Goal: Task Accomplishment & Management: Use online tool/utility

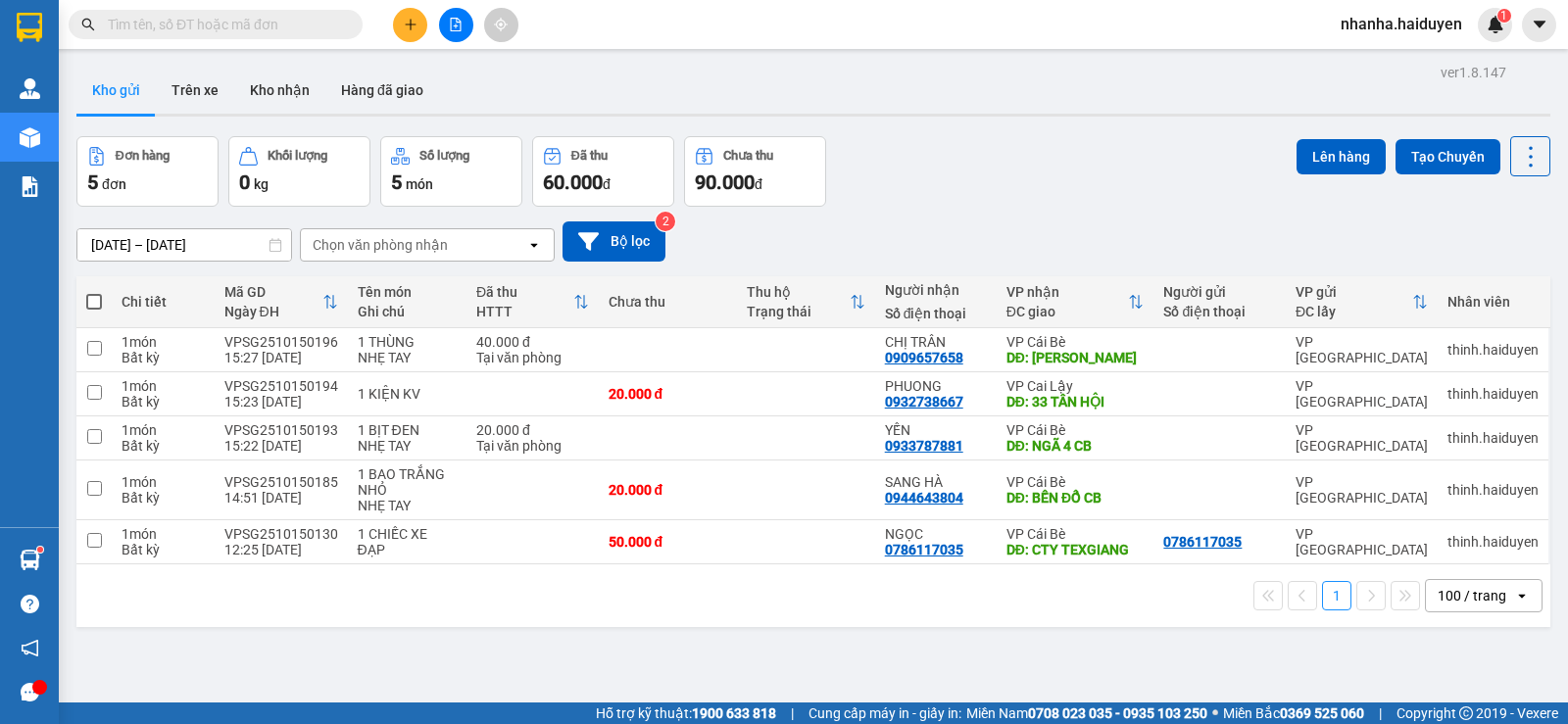
scroll to position [90, 0]
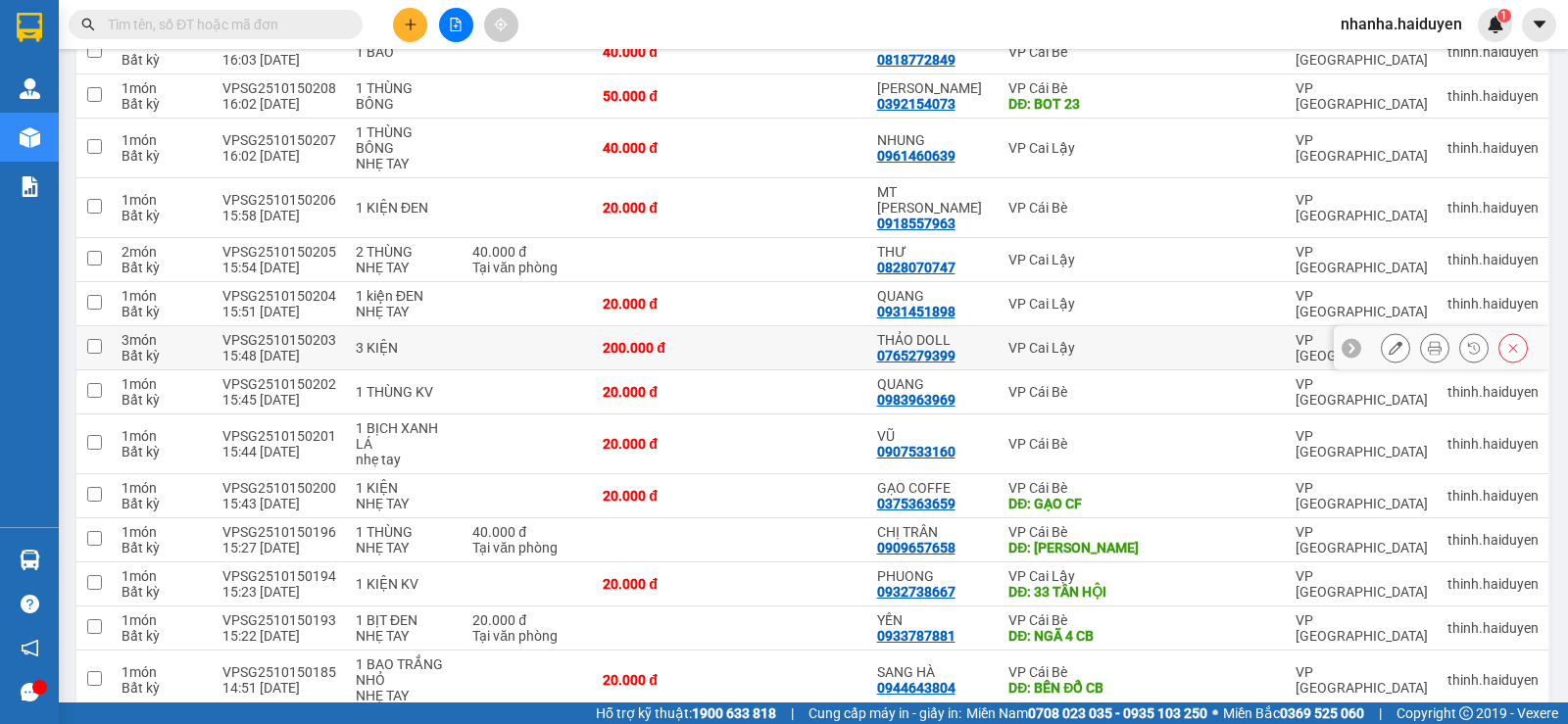
scroll to position [591, 0]
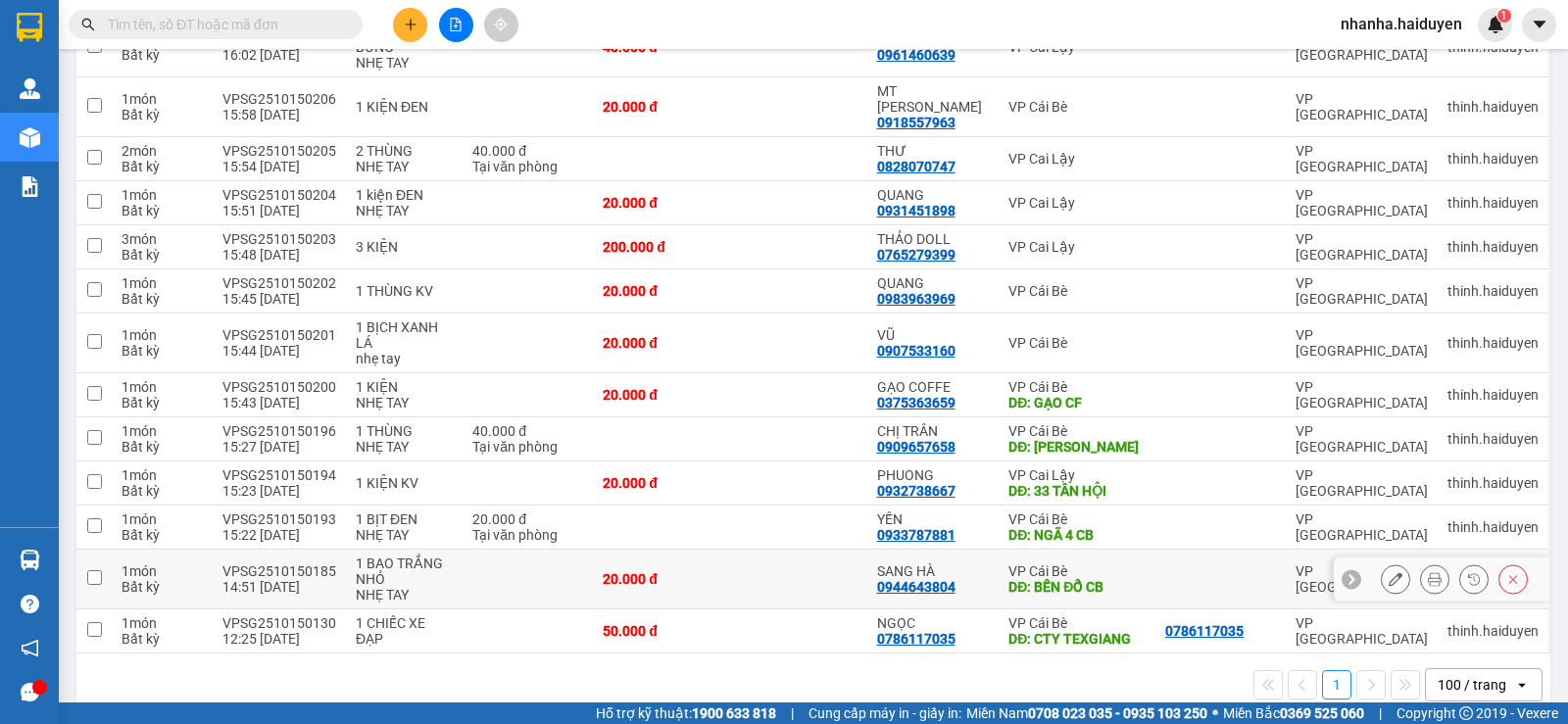
drag, startPoint x: 786, startPoint y: 553, endPoint x: 803, endPoint y: 533, distance: 25.7
click at [792, 553] on td at bounding box center [798, 580] width 137 height 60
checkbox input "true"
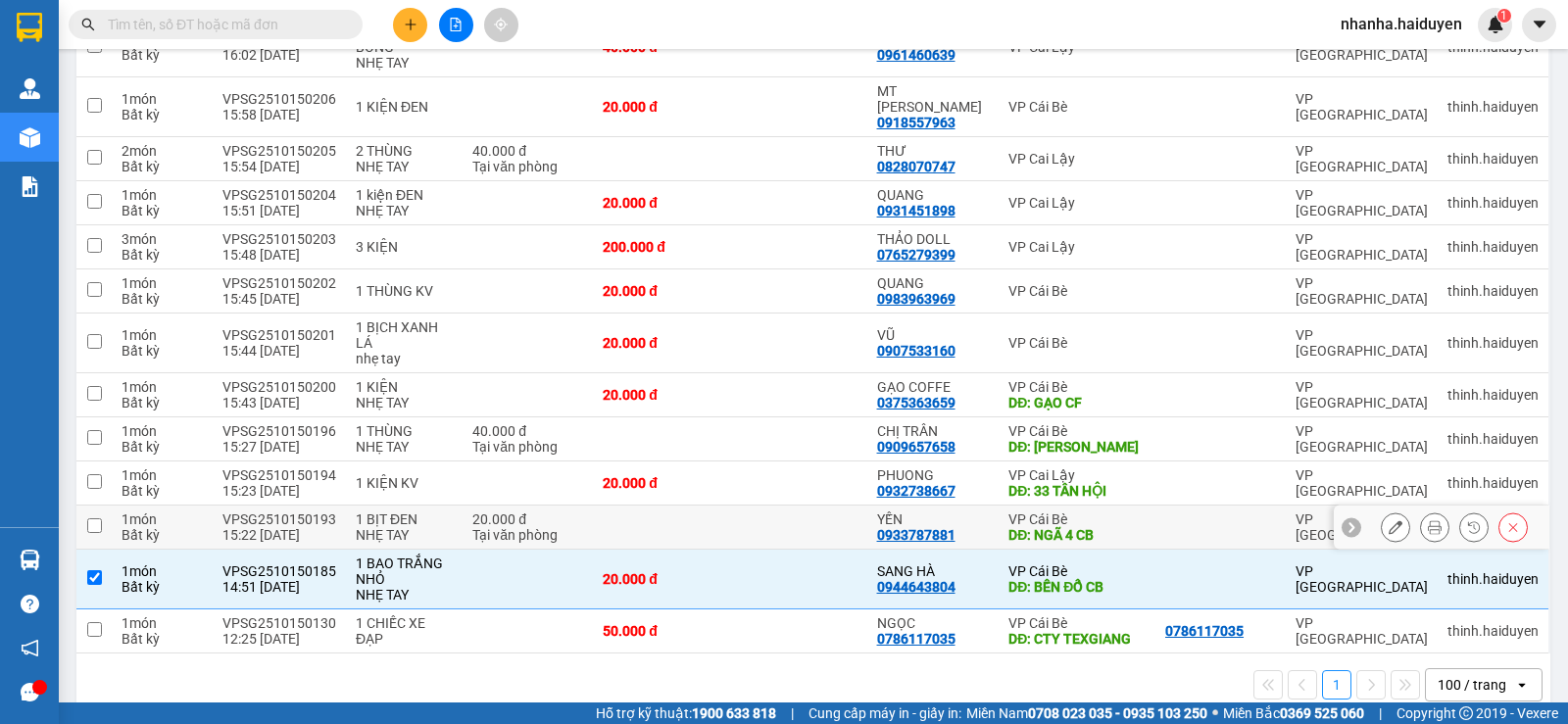
click at [803, 506] on td at bounding box center [798, 528] width 137 height 44
checkbox input "true"
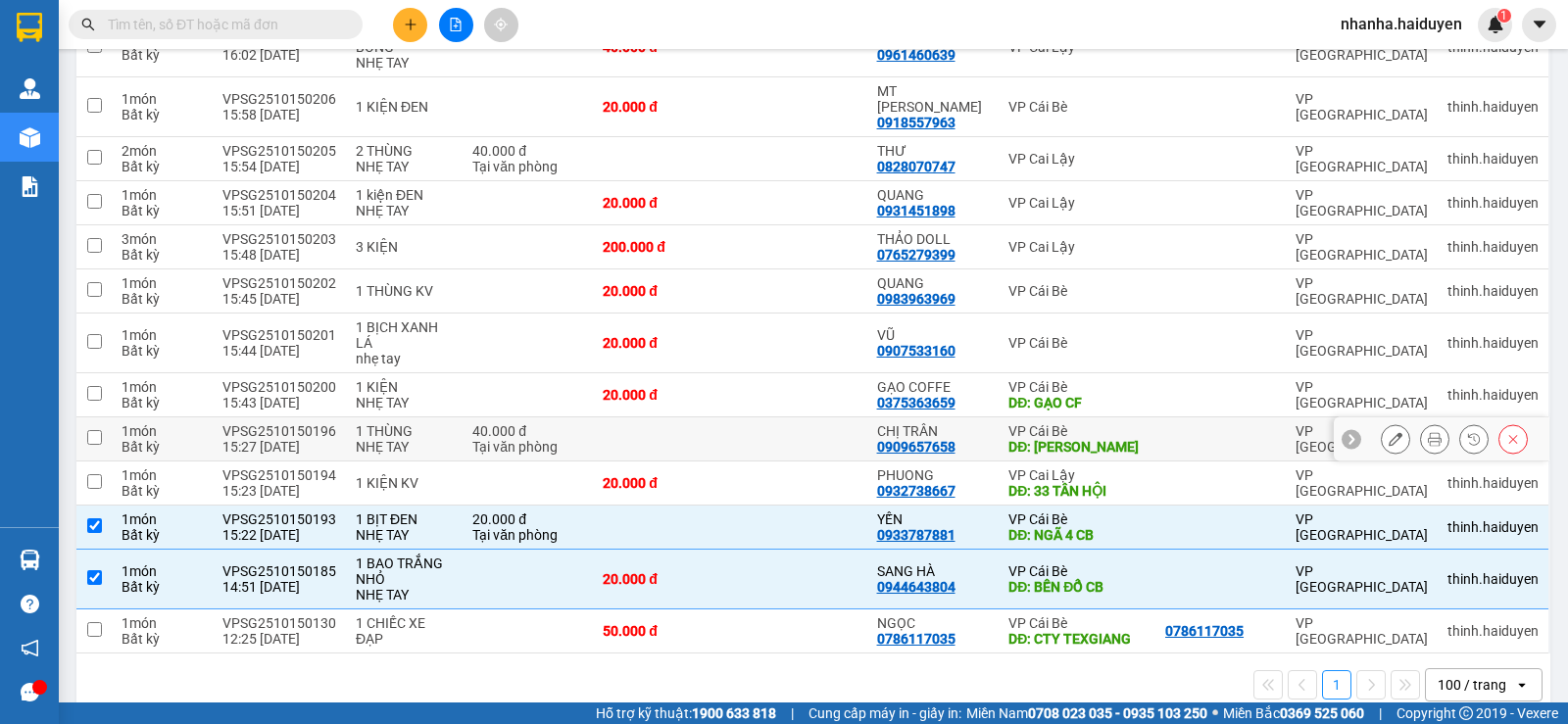
click at [778, 418] on td at bounding box center [798, 440] width 137 height 44
checkbox input "true"
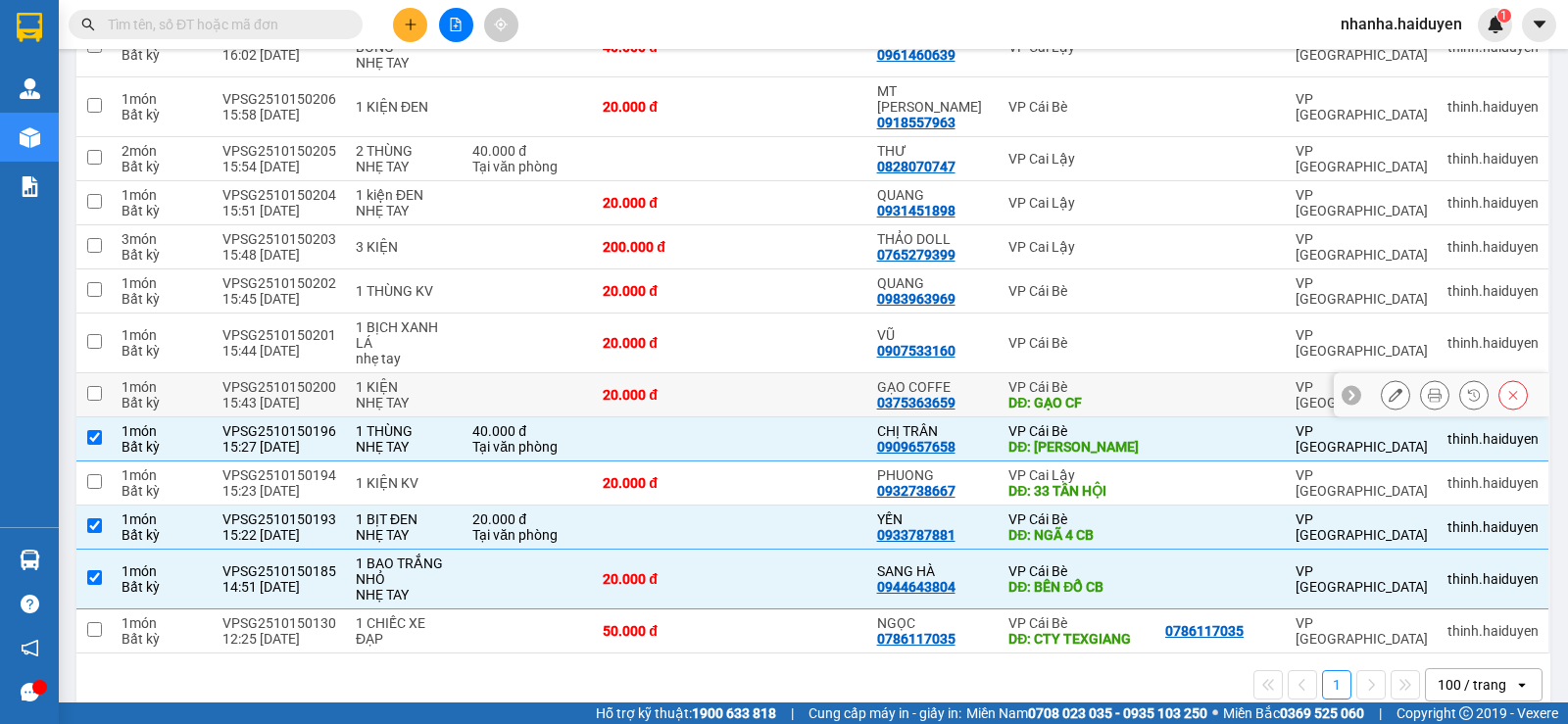
click at [786, 373] on td at bounding box center [798, 395] width 137 height 44
checkbox input "true"
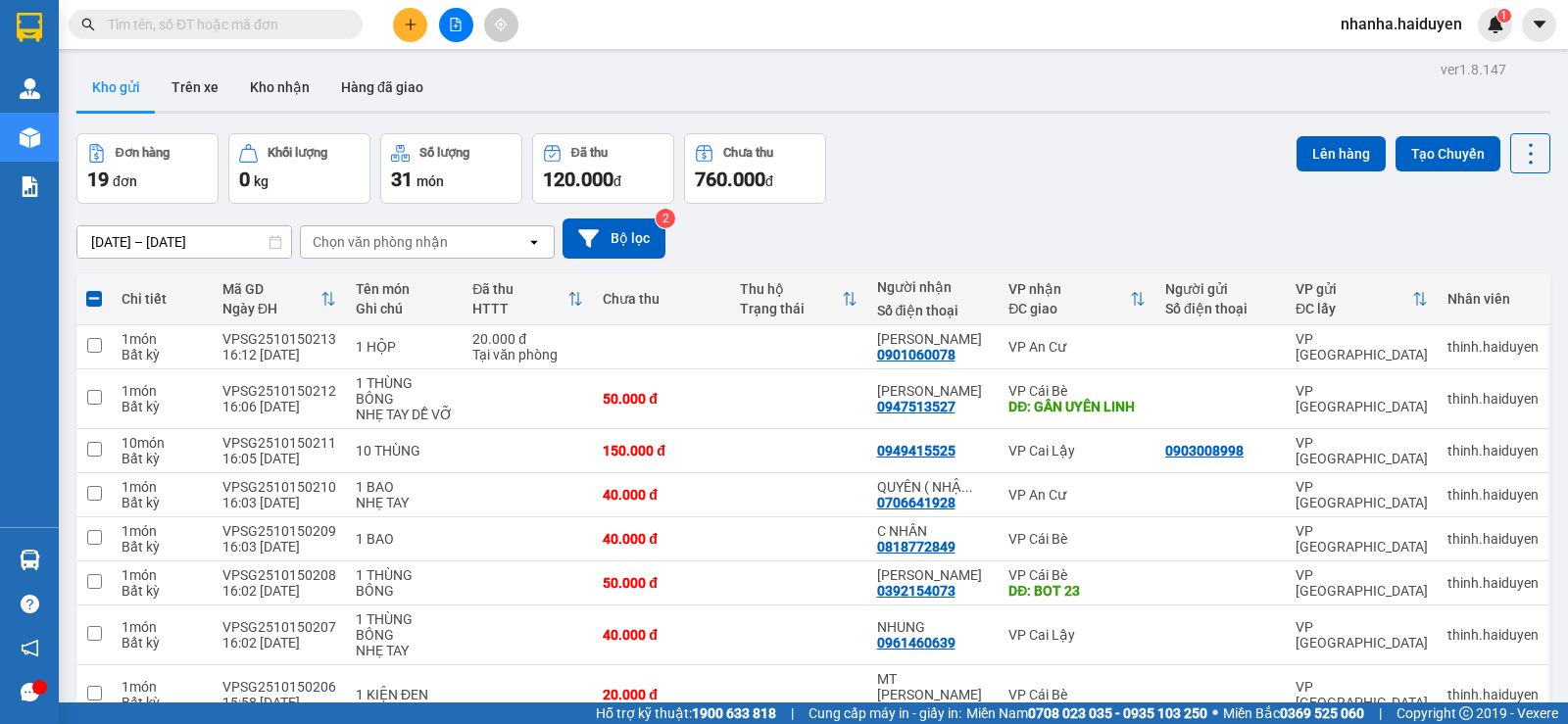
scroll to position [0, 0]
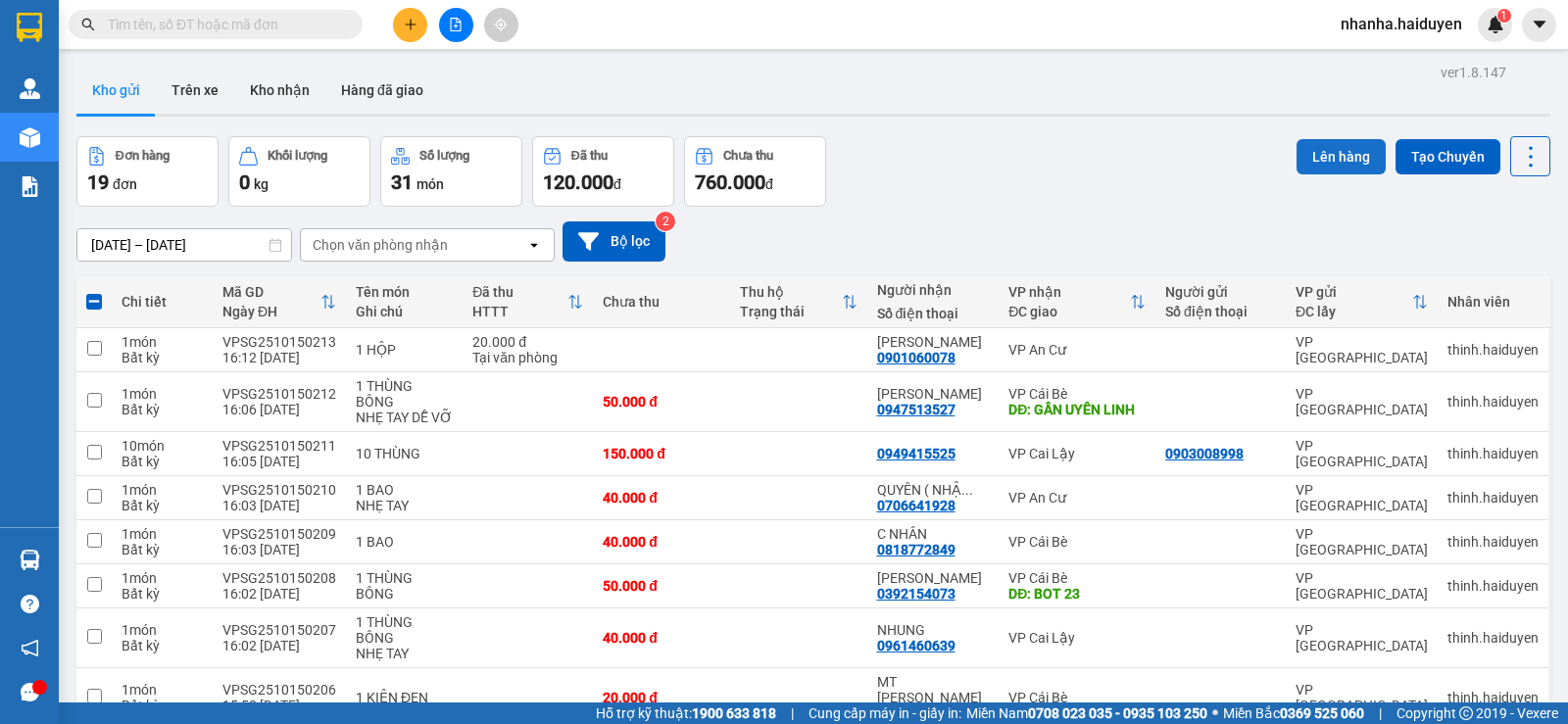
click at [1318, 151] on button "Lên hàng" at bounding box center [1341, 156] width 89 height 35
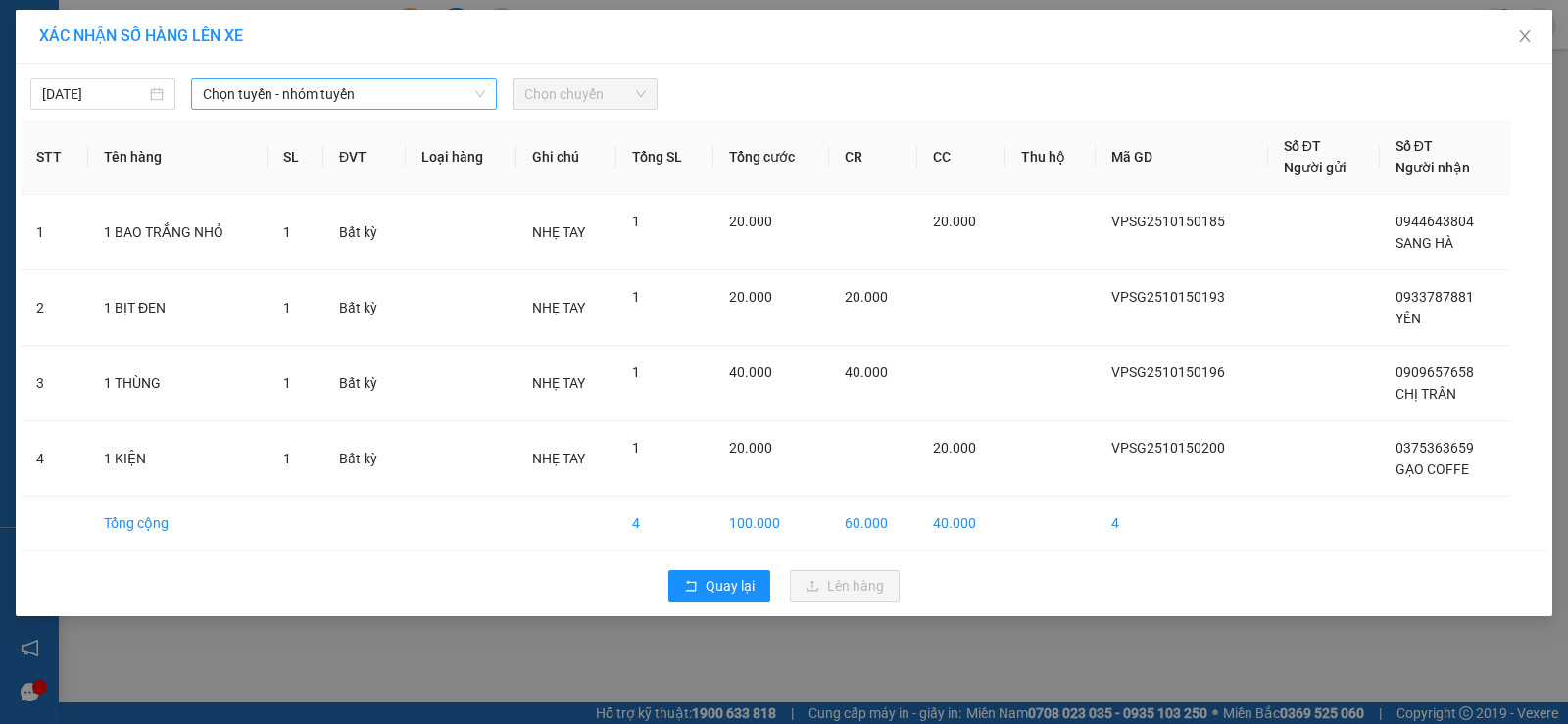
click at [342, 83] on span "Chọn tuyến - nhóm tuyến" at bounding box center [344, 93] width 282 height 29
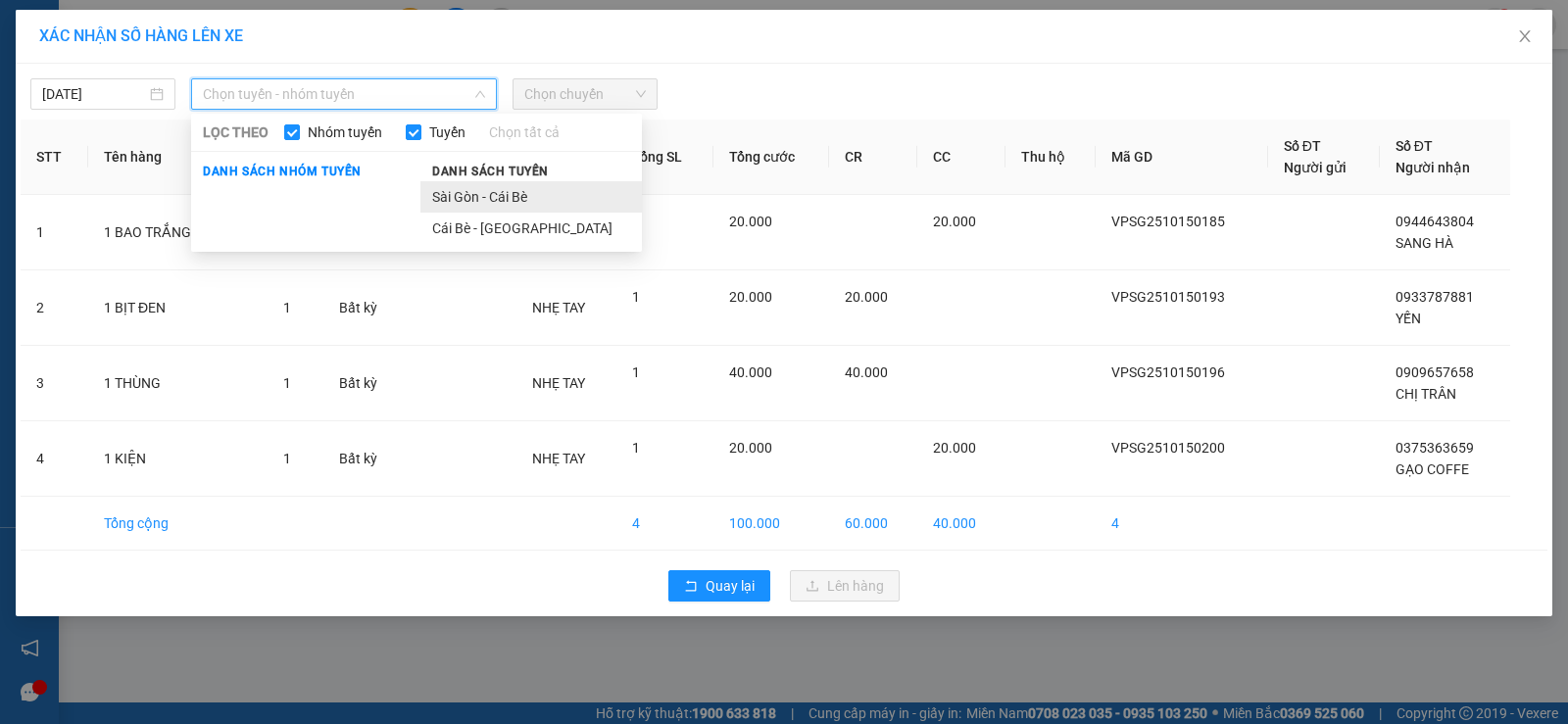
click at [456, 203] on li "Sài Gòn - Cái Bè" at bounding box center [531, 196] width 222 height 31
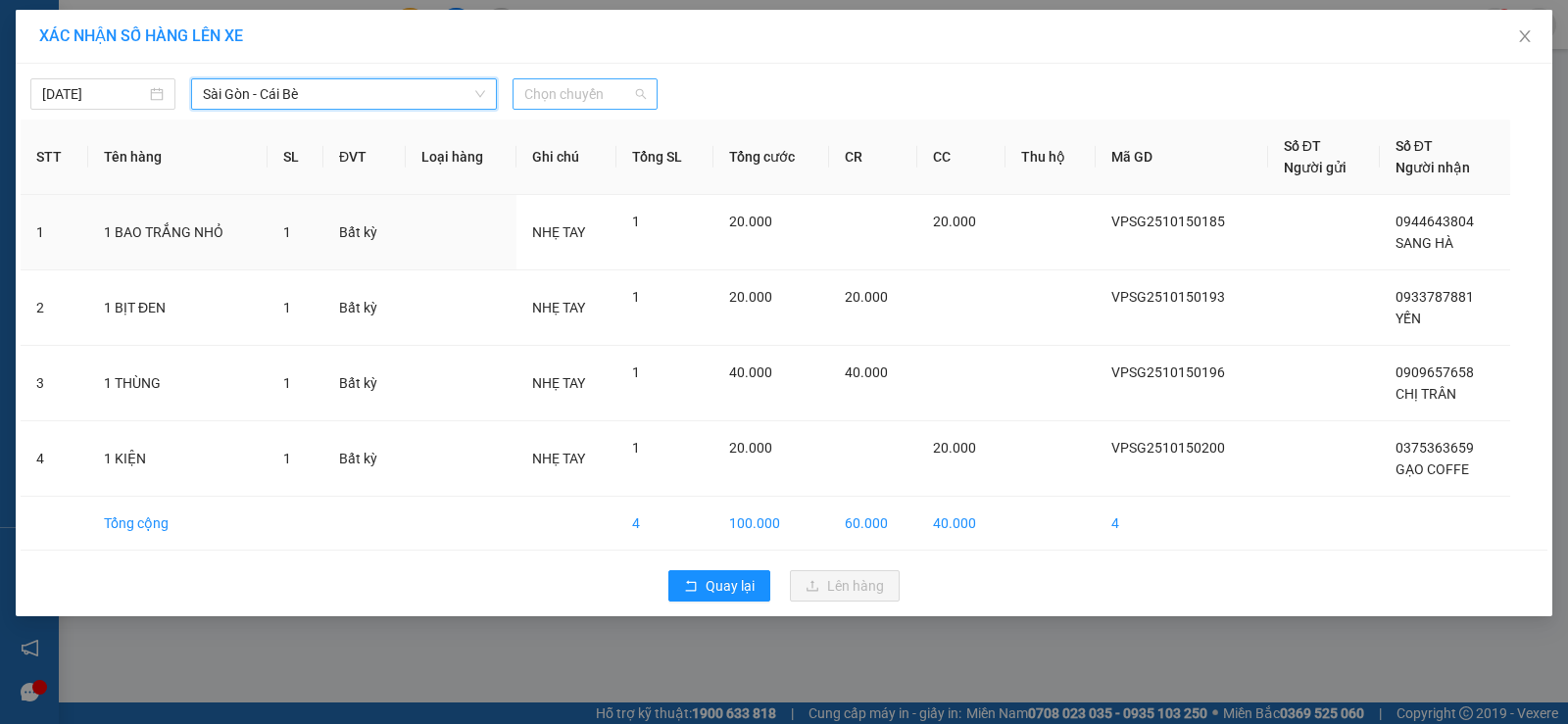
click at [635, 89] on span "Chọn chuyến" at bounding box center [585, 93] width 122 height 29
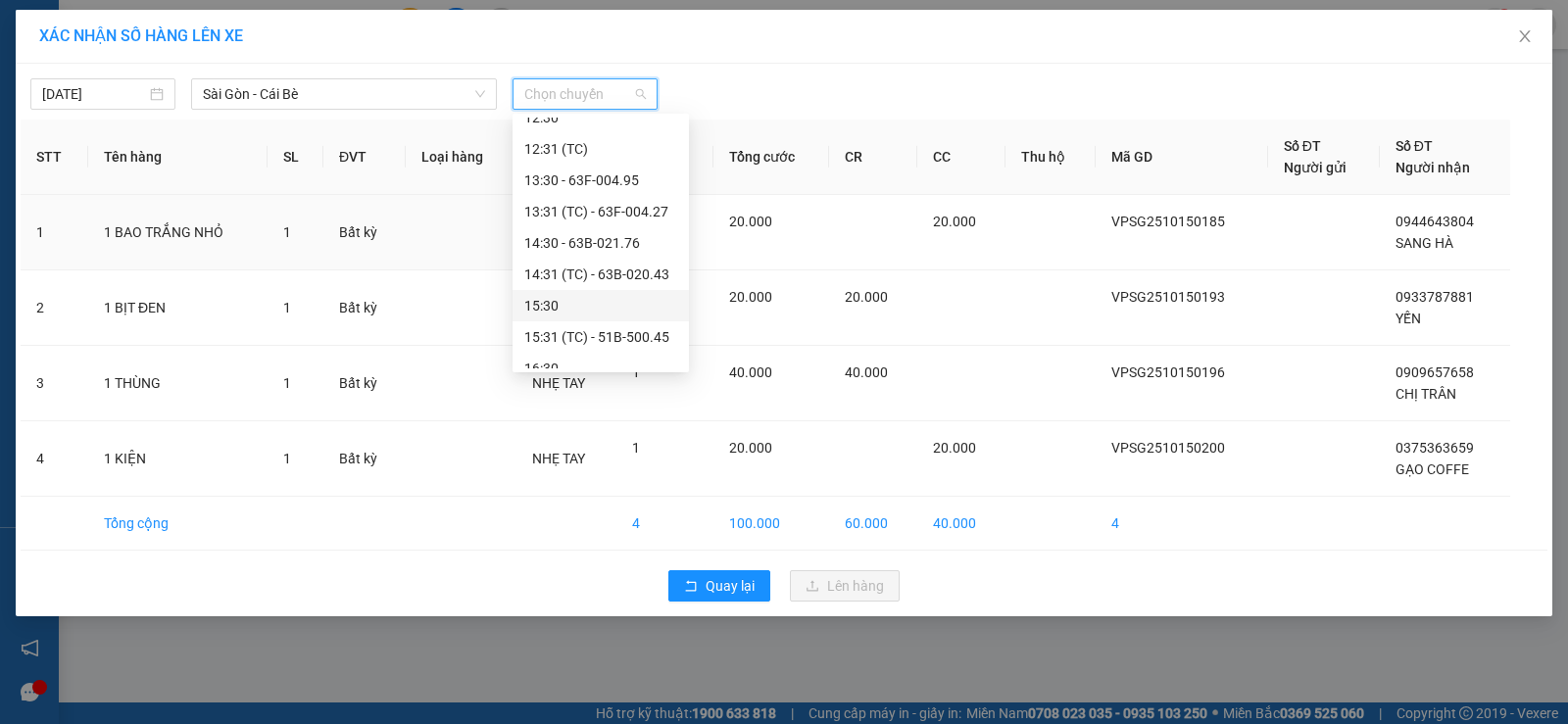
scroll to position [490, 0]
click at [597, 270] on div "16:30" at bounding box center [600, 271] width 153 height 22
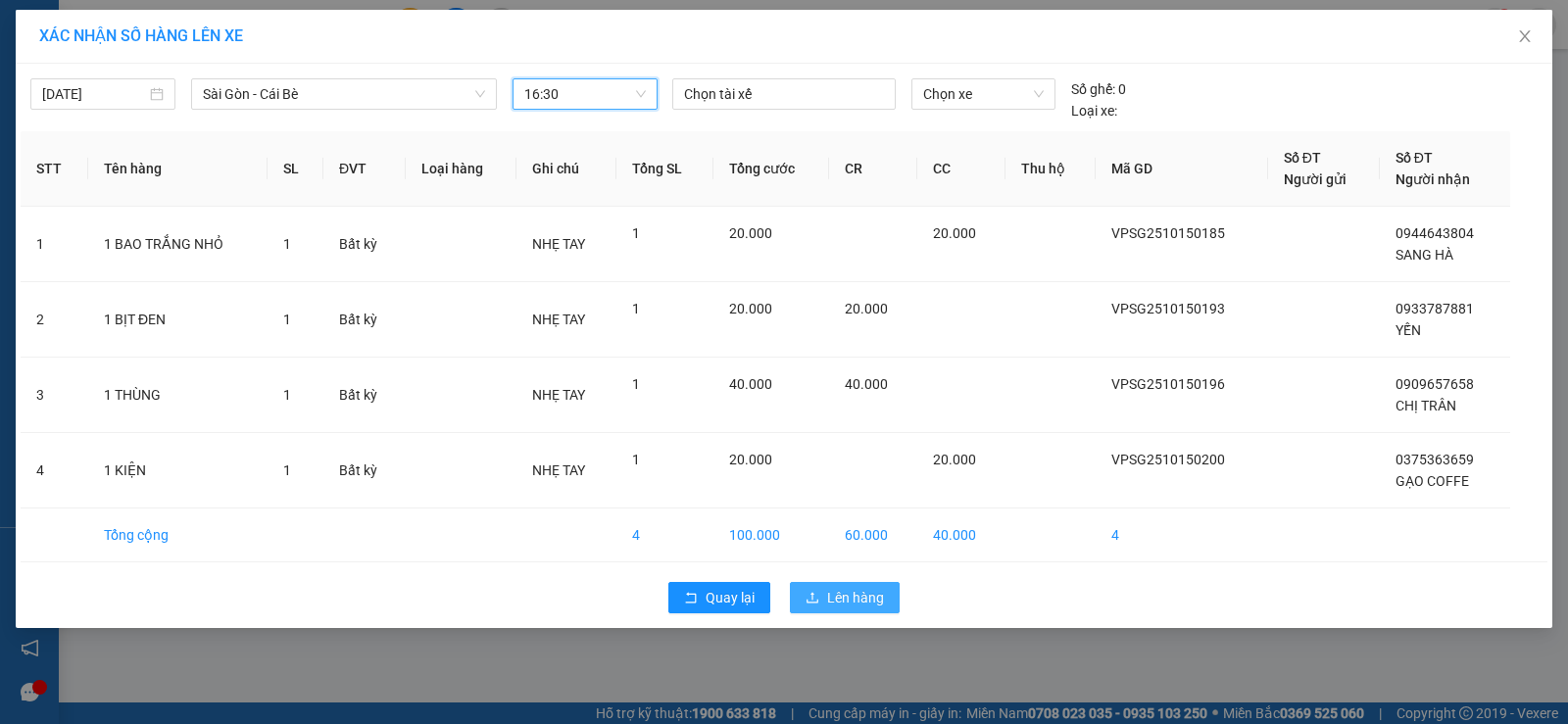
click at [829, 592] on span "Lên hàng" at bounding box center [855, 598] width 57 height 22
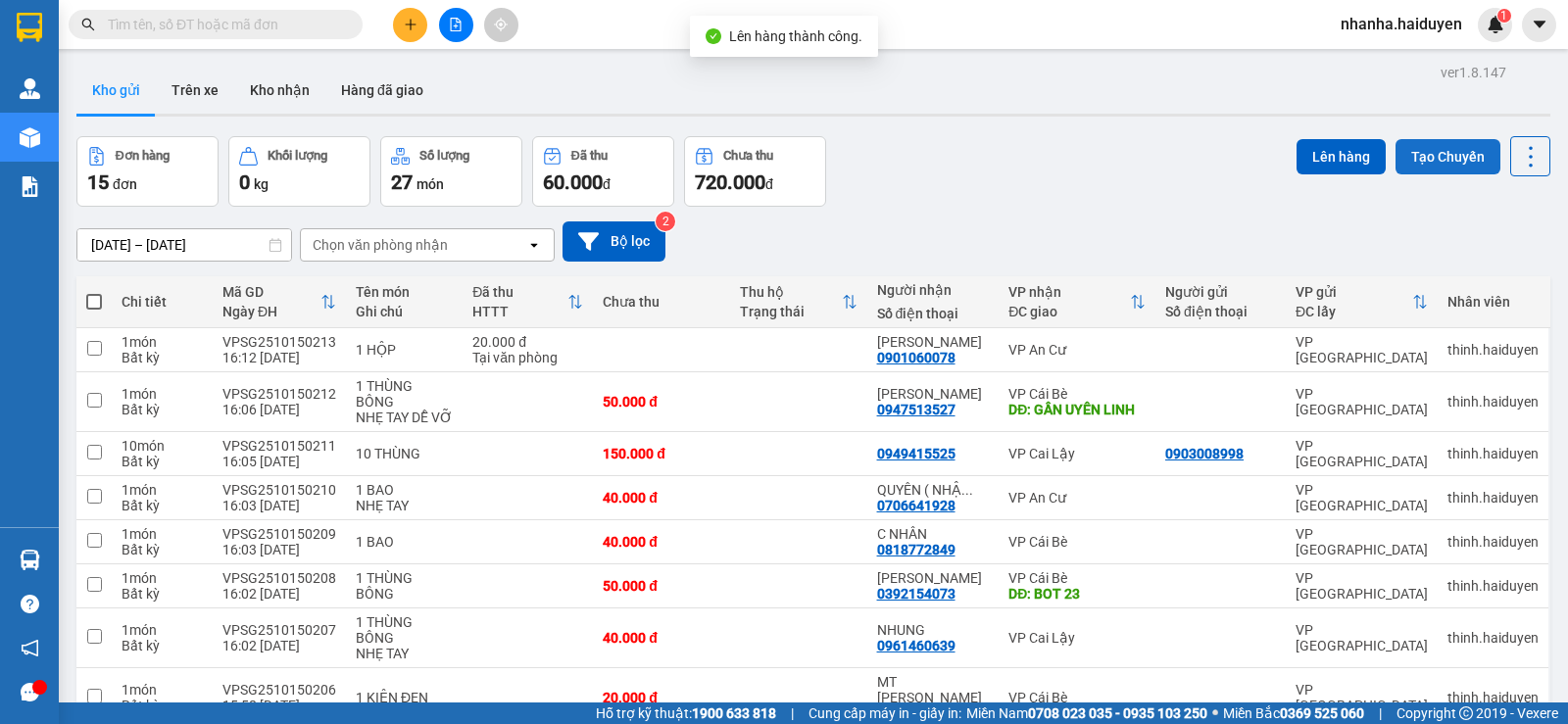
click at [1410, 152] on button "Tạo Chuyến" at bounding box center [1448, 156] width 105 height 35
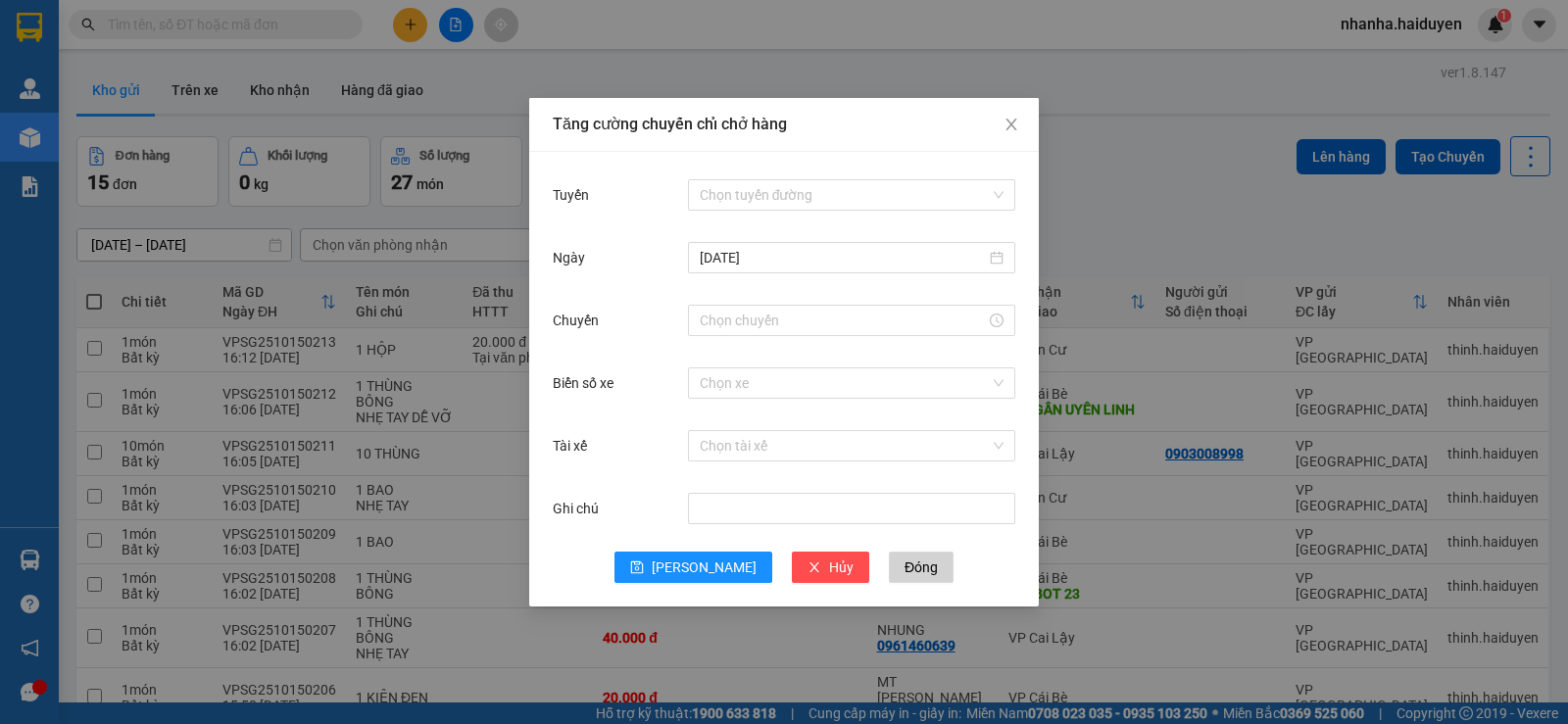
click at [782, 175] on div "Chọn tuyến đường" at bounding box center [851, 194] width 327 height 39
click at [781, 180] on input "Tuyến" at bounding box center [845, 194] width 290 height 29
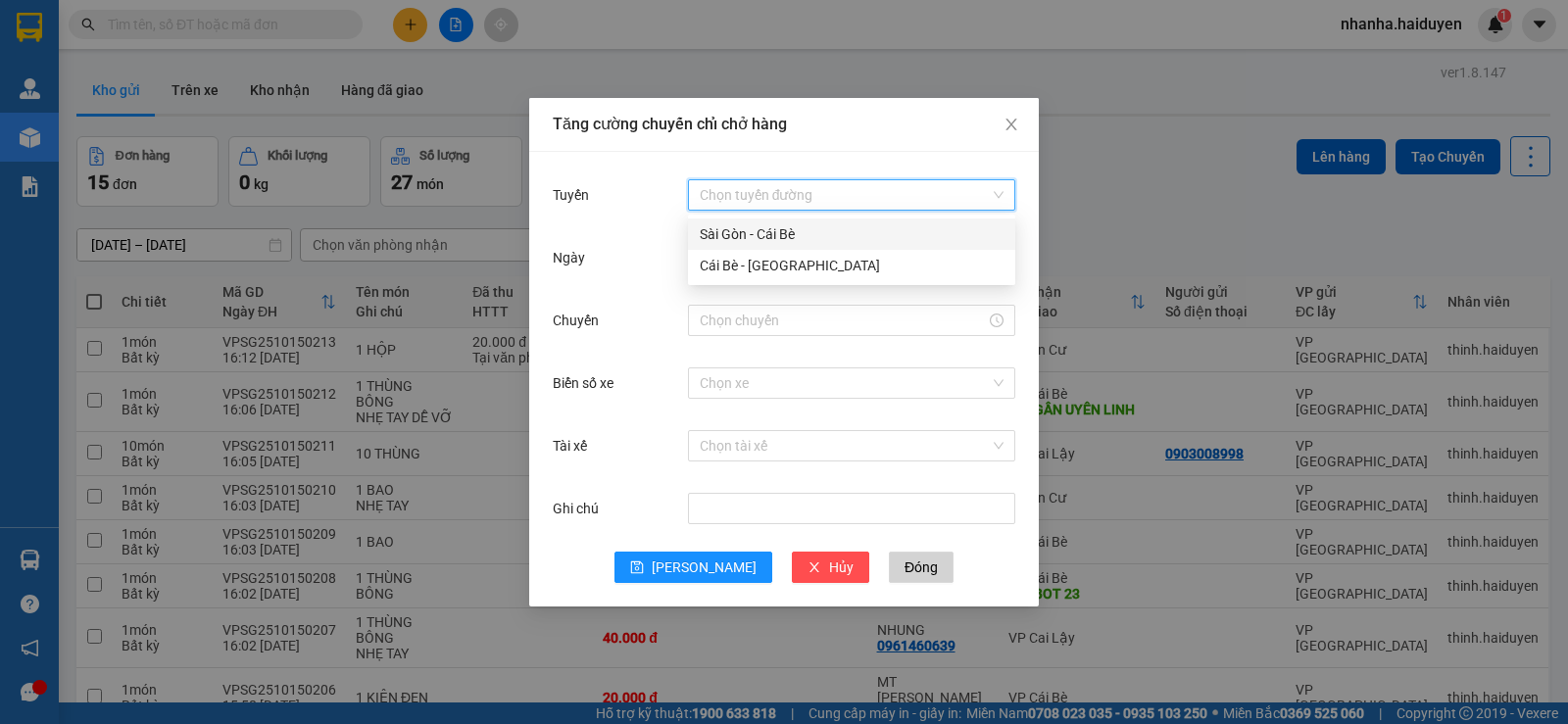
click at [780, 234] on div "Sài Gòn - Cái Bè" at bounding box center [852, 234] width 304 height 22
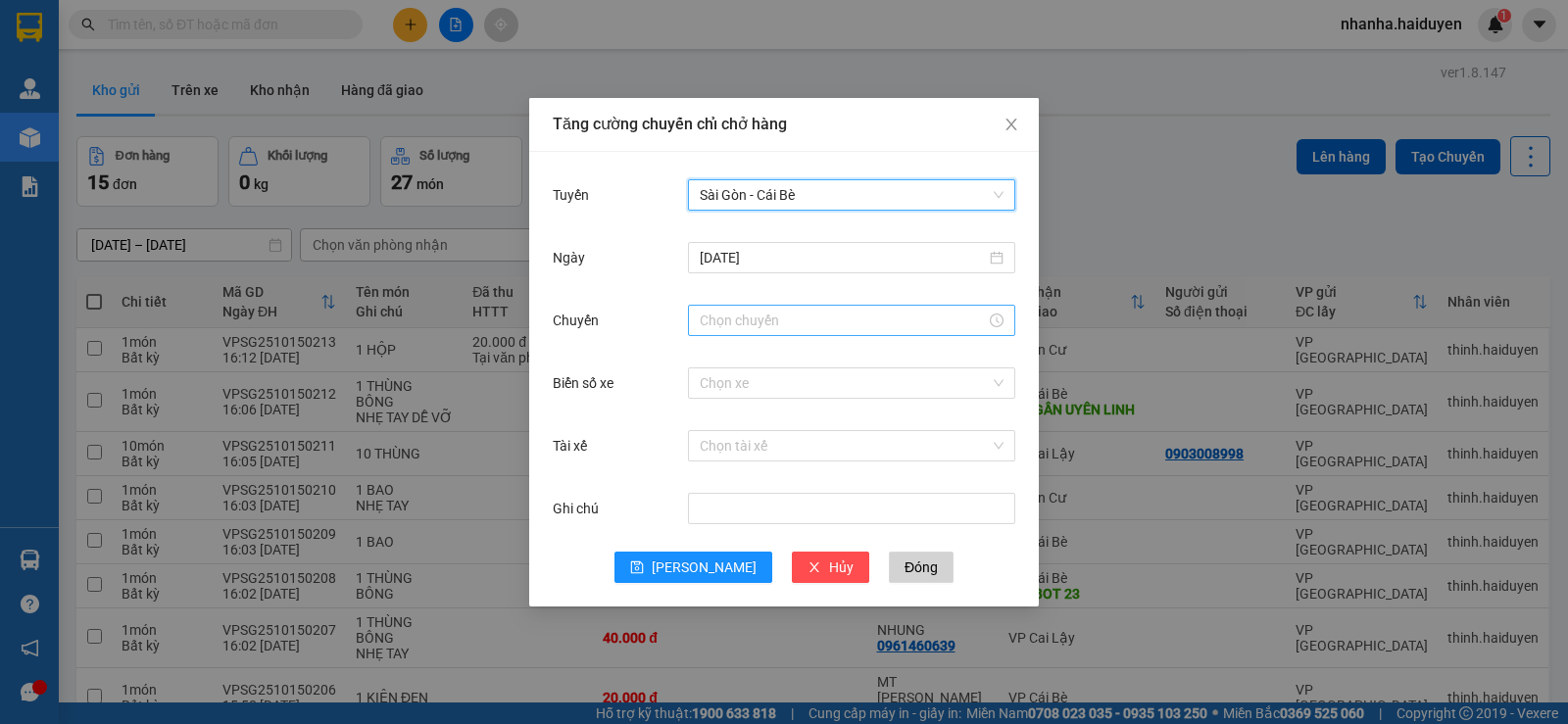
click at [757, 320] on input "Chuyến" at bounding box center [843, 321] width 286 height 22
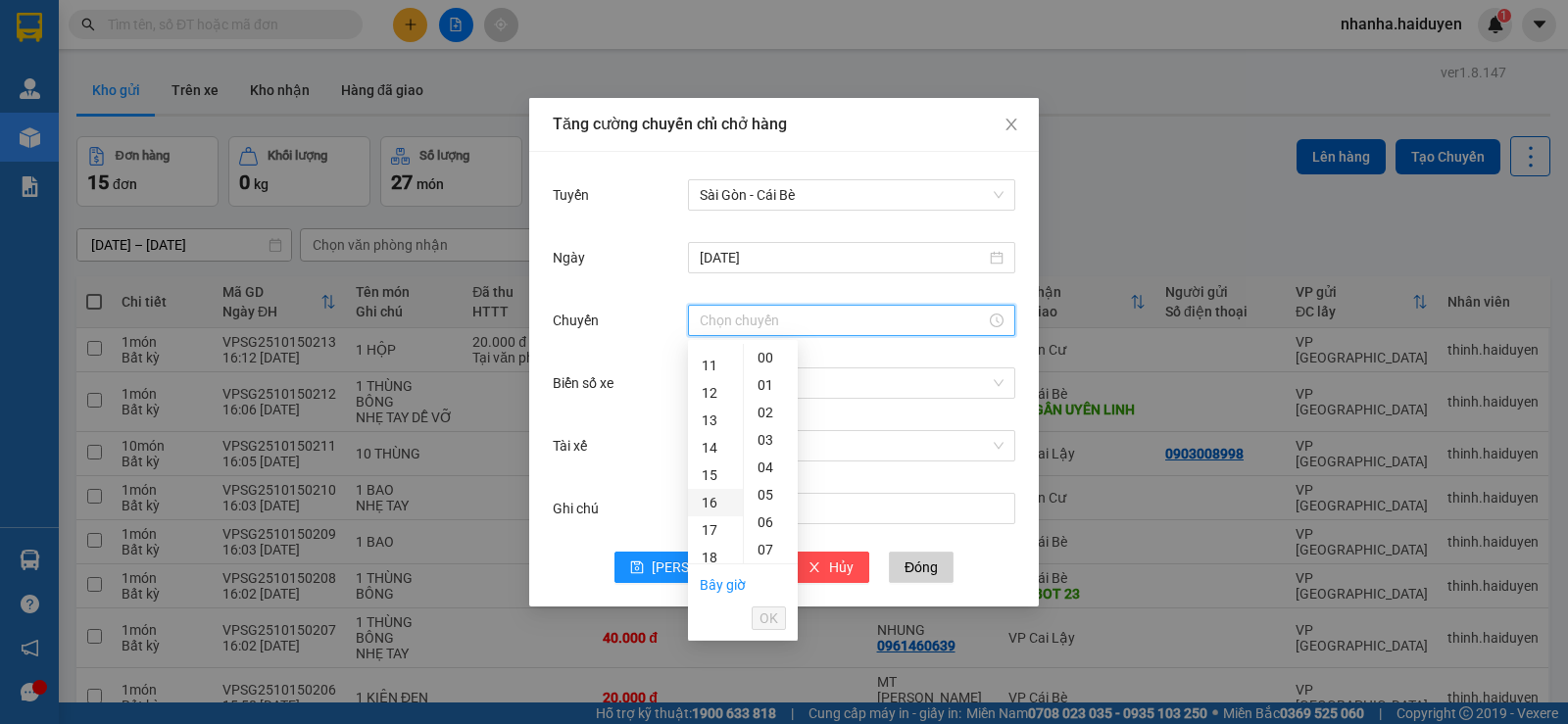
scroll to position [392, 0]
click at [715, 415] on div "16" at bounding box center [715, 404] width 55 height 27
click at [778, 518] on div "31" at bounding box center [771, 522] width 54 height 27
type input "16:31"
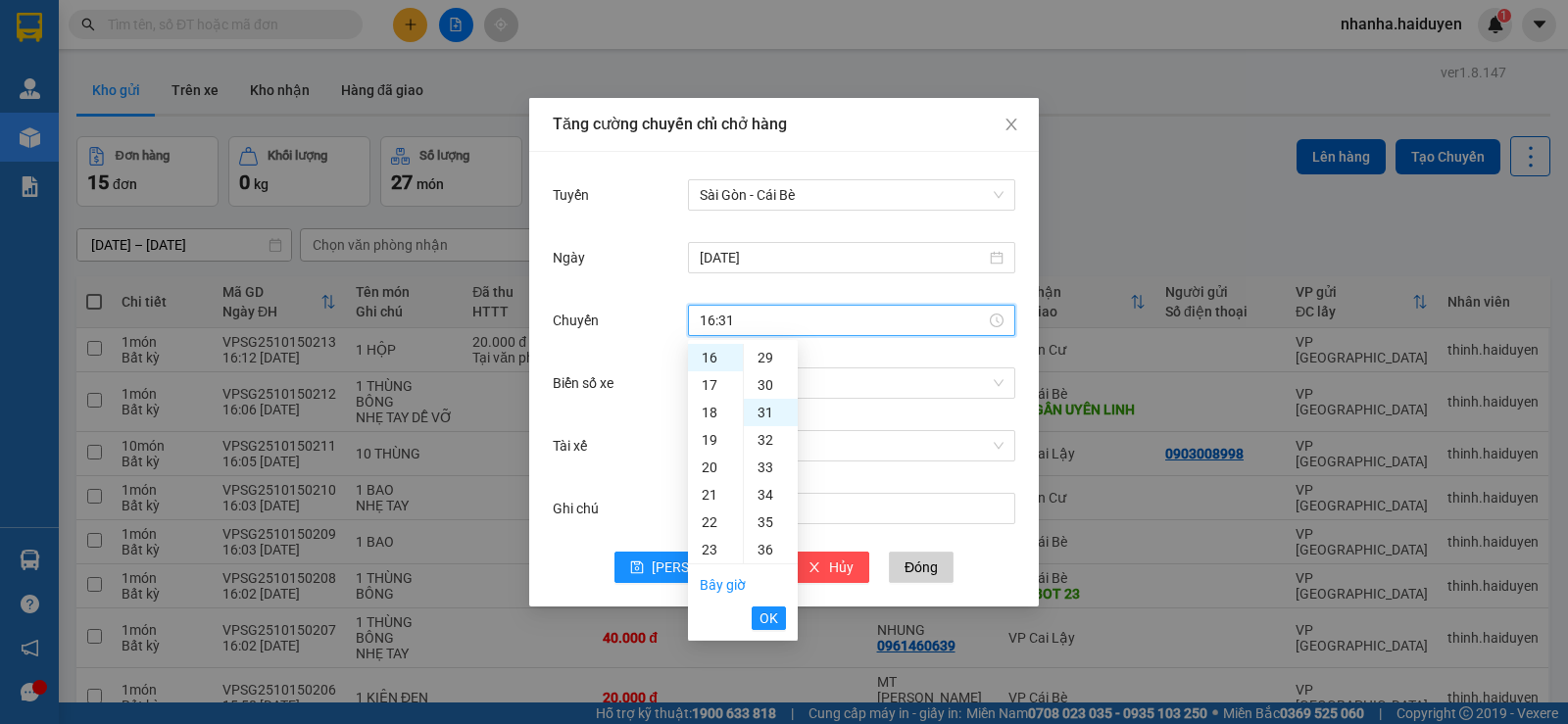
scroll to position [851, 0]
click at [769, 626] on span "OK" at bounding box center [769, 619] width 19 height 22
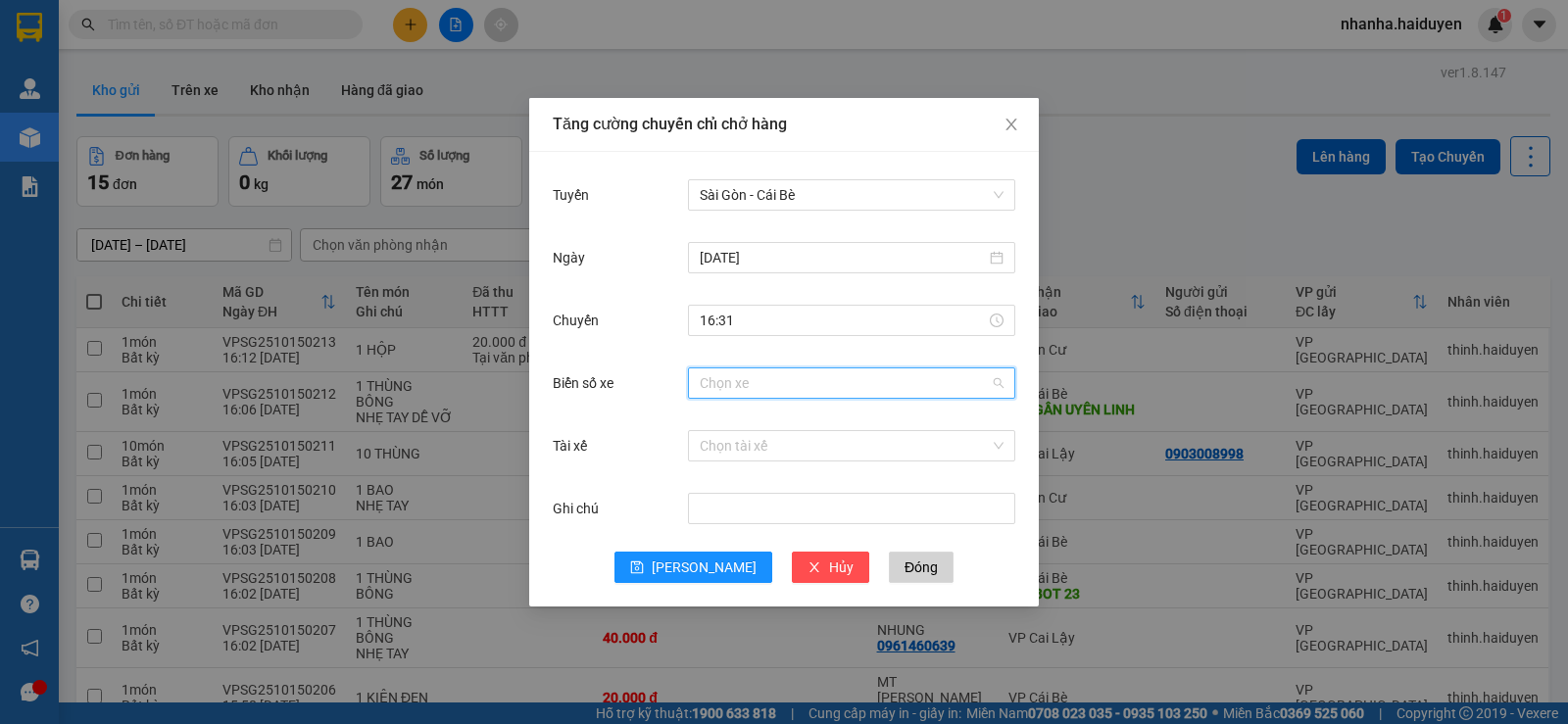
click at [767, 382] on input "Biển số xe" at bounding box center [845, 383] width 290 height 29
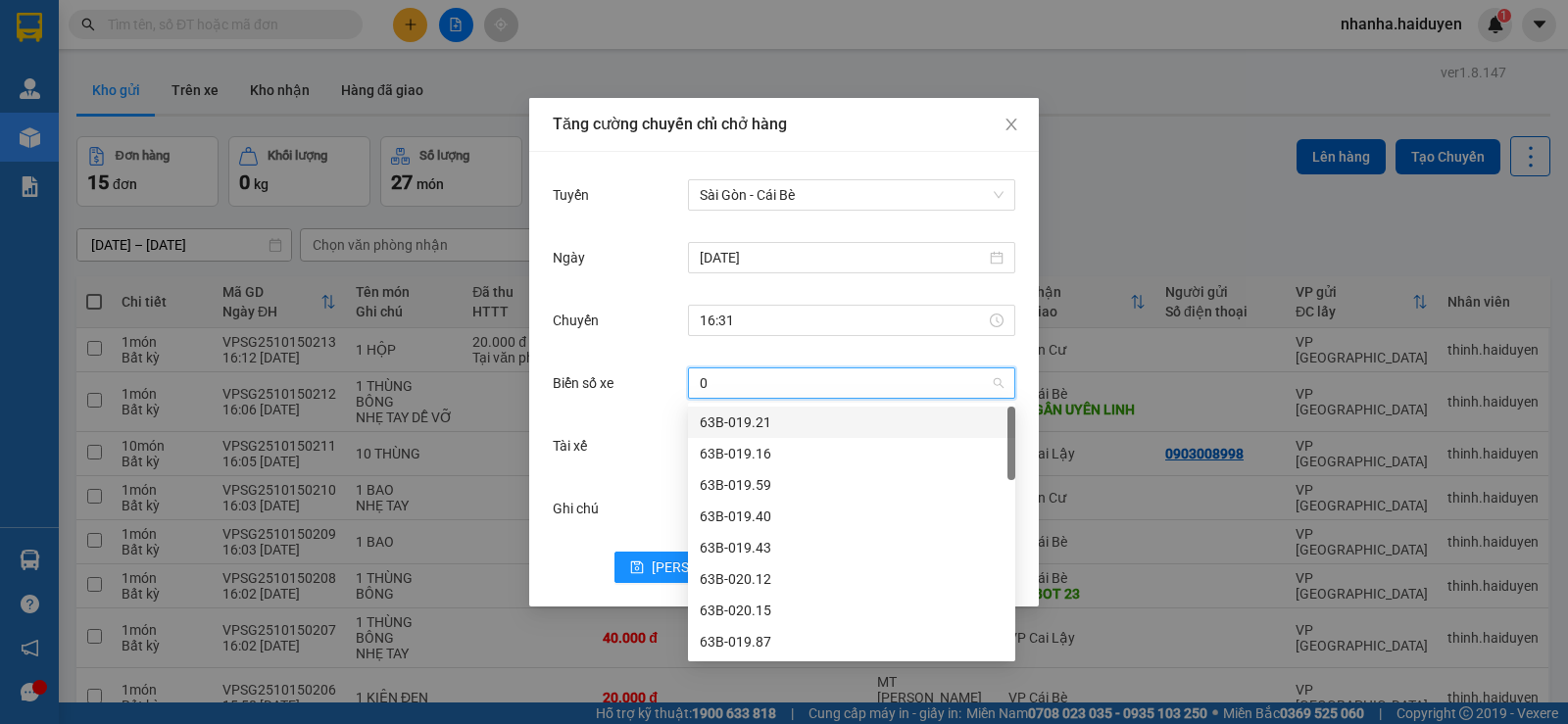
type input "07"
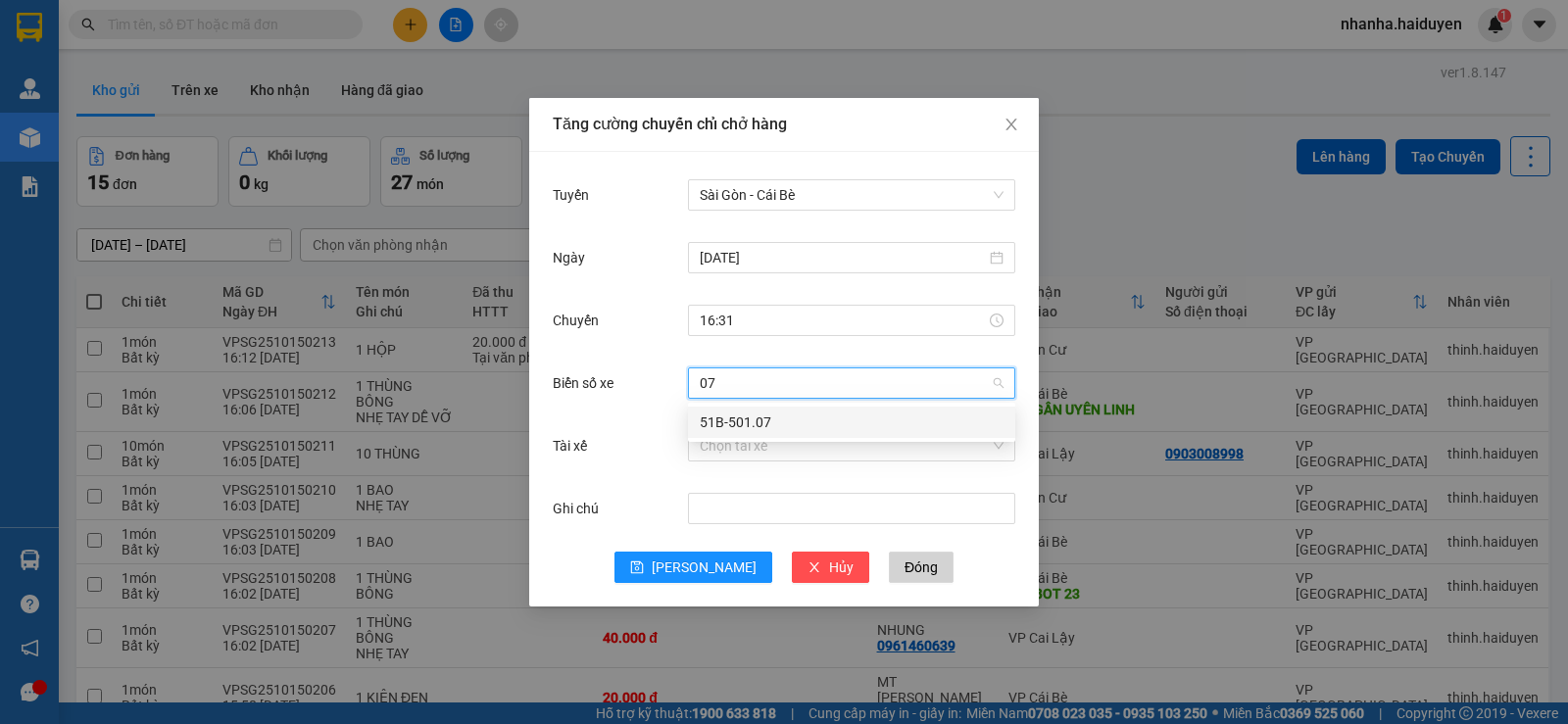
click at [762, 418] on div "51B-501.07" at bounding box center [852, 423] width 304 height 22
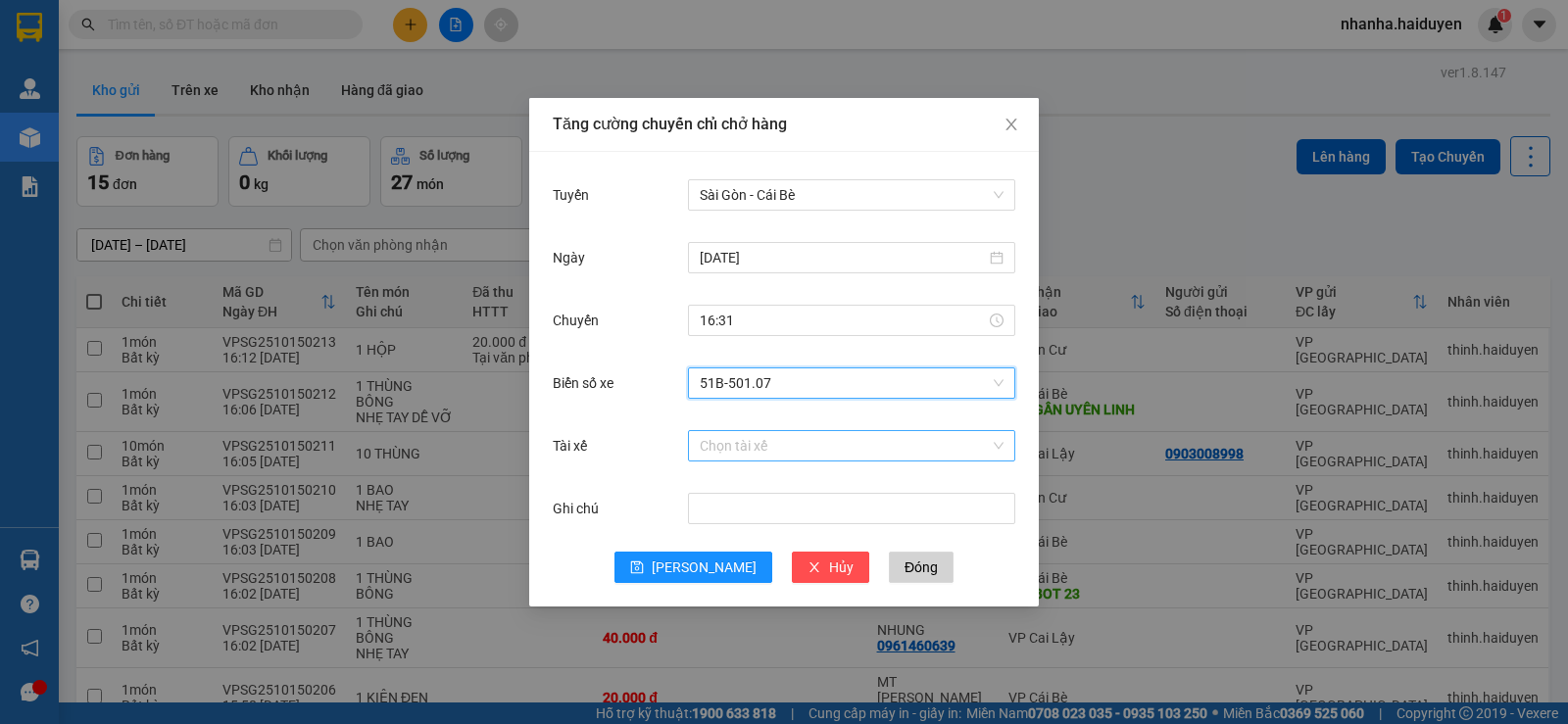
click at [766, 446] on input "Tài xế" at bounding box center [845, 445] width 290 height 29
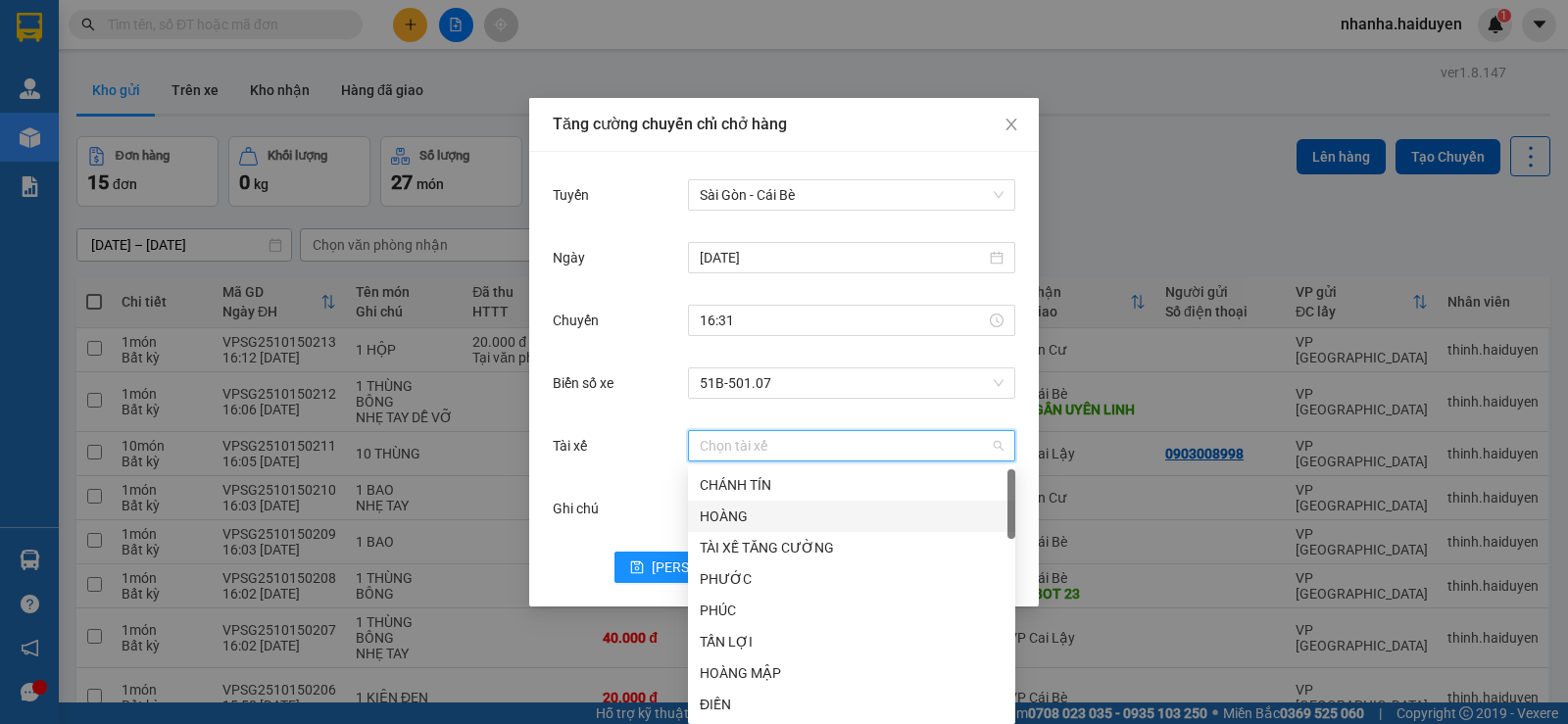
scroll to position [98, 0]
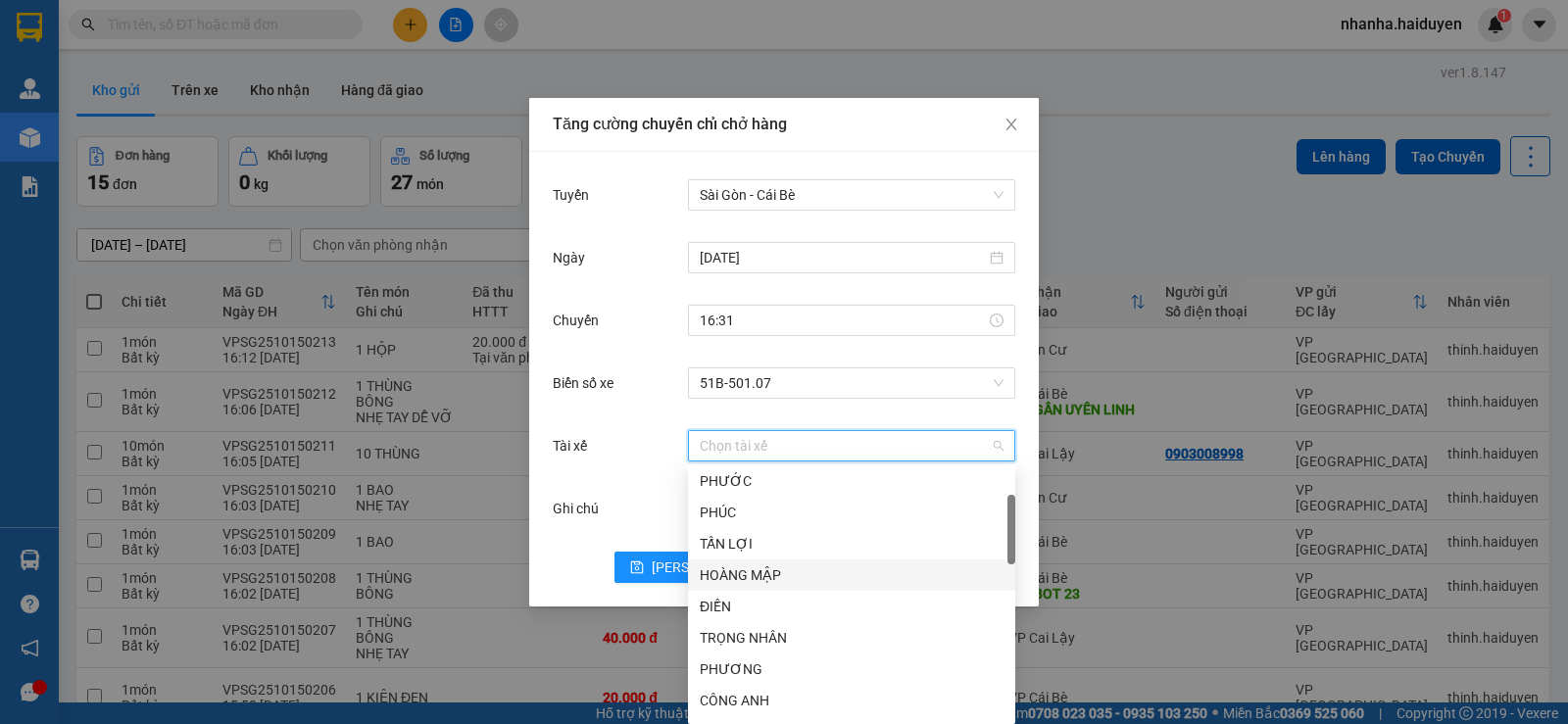
click at [772, 579] on div "HOÀNG MẬP" at bounding box center [852, 576] width 304 height 22
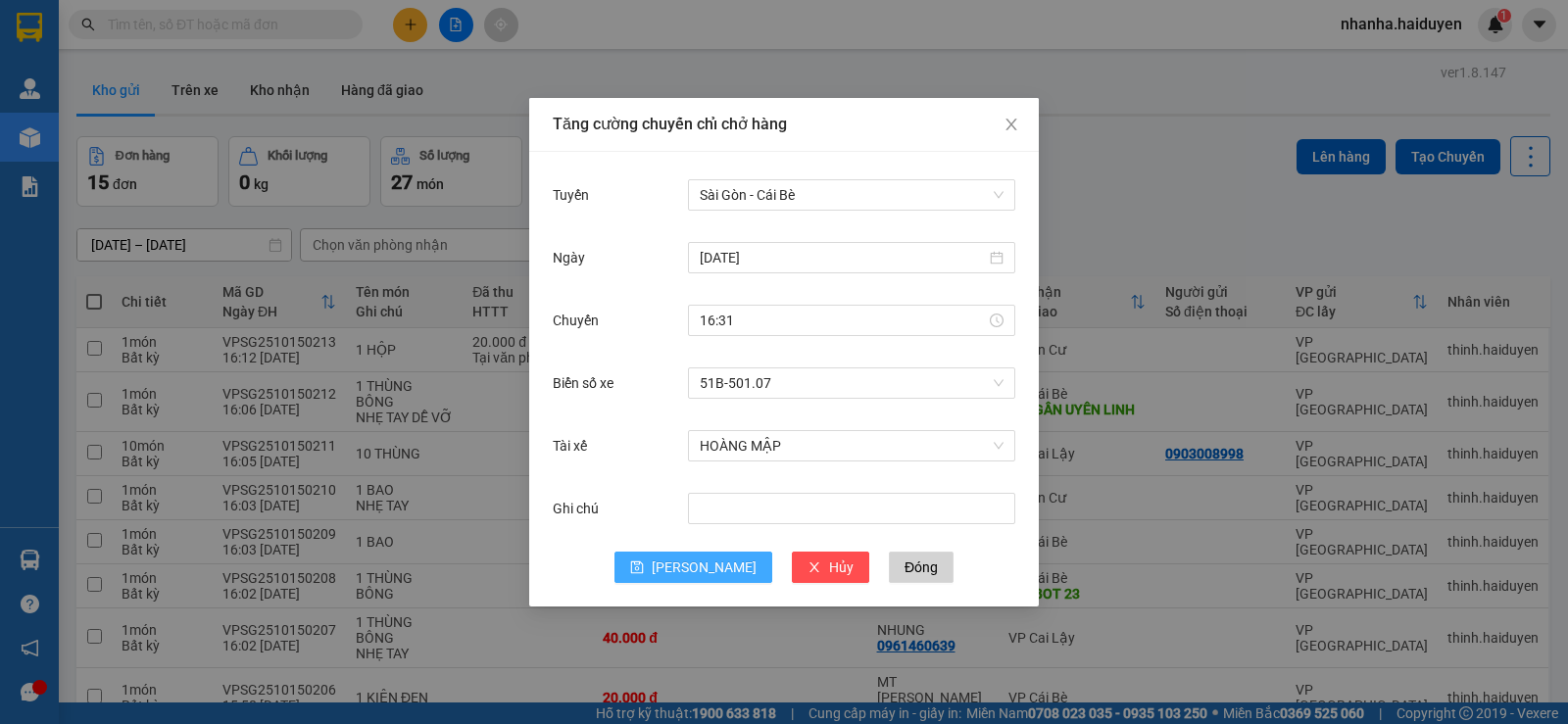
click at [693, 569] on span "Lưu" at bounding box center [704, 568] width 105 height 22
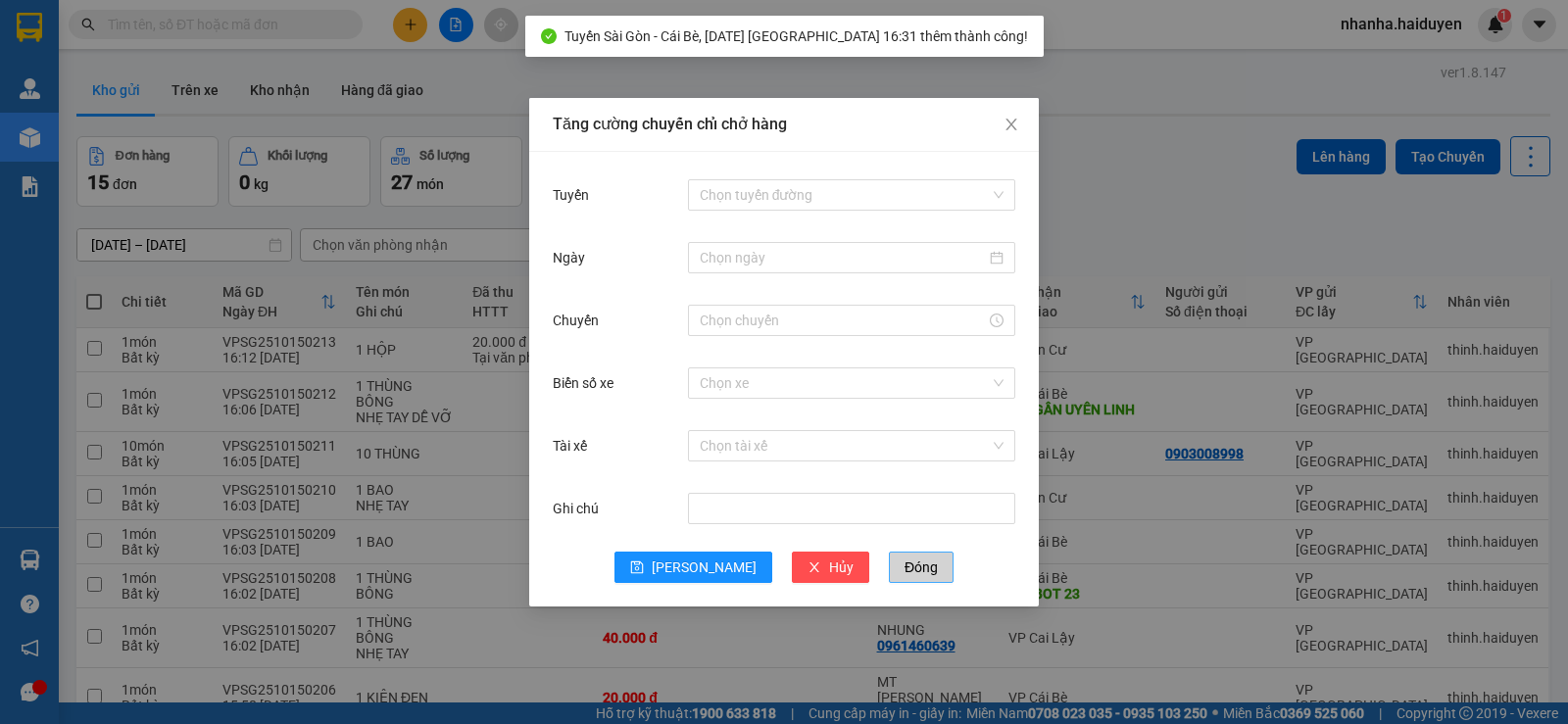
click at [905, 568] on span "Đóng" at bounding box center [921, 568] width 33 height 22
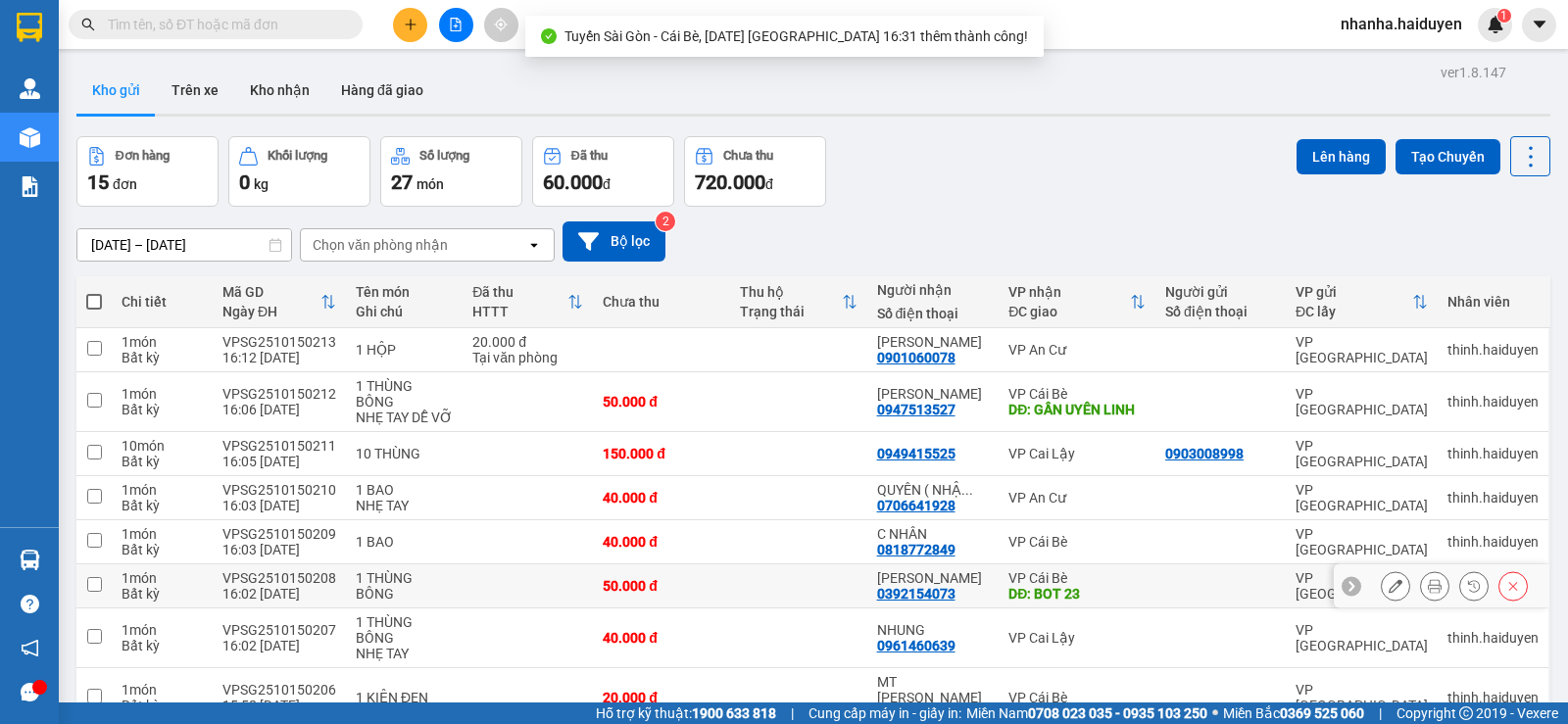
scroll to position [383, 0]
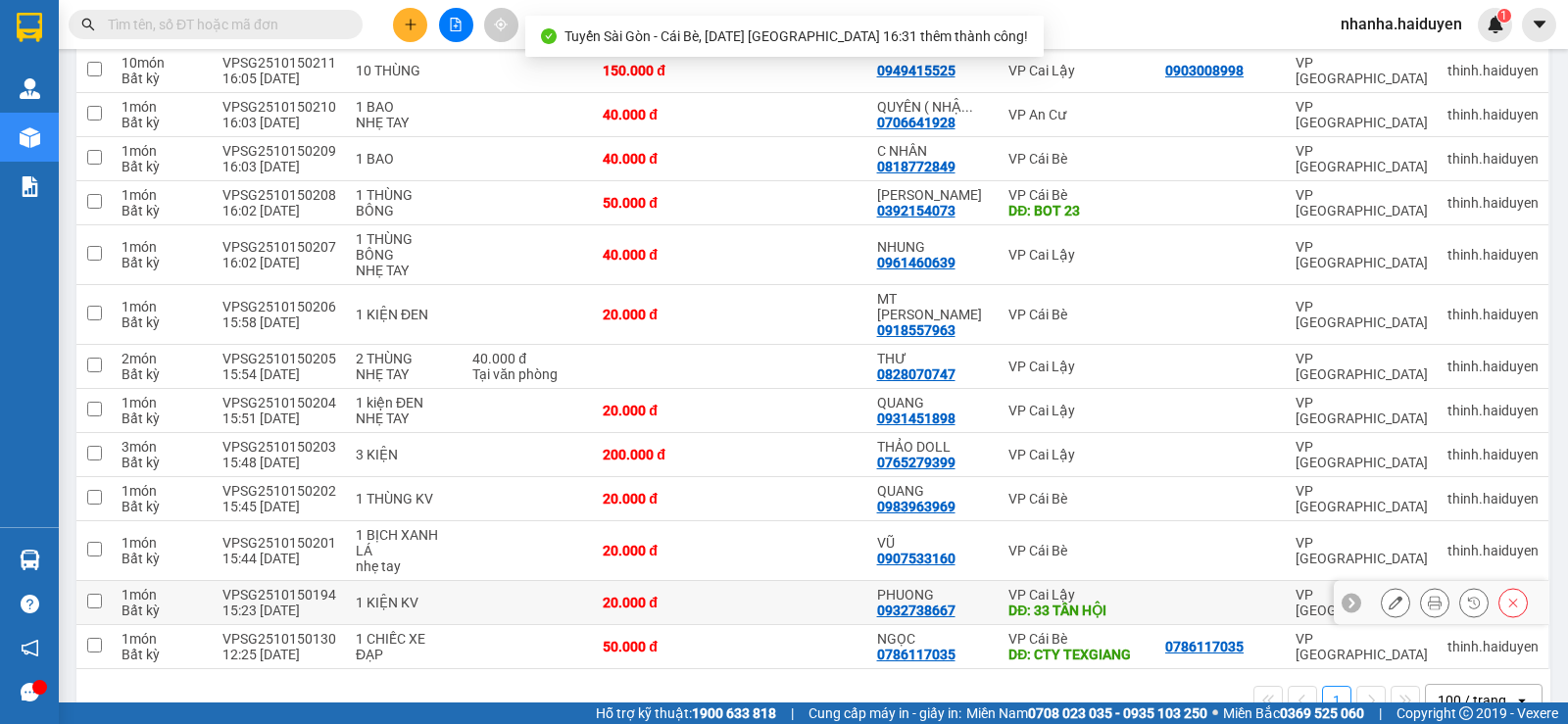
click at [777, 581] on td at bounding box center [798, 603] width 137 height 44
checkbox input "true"
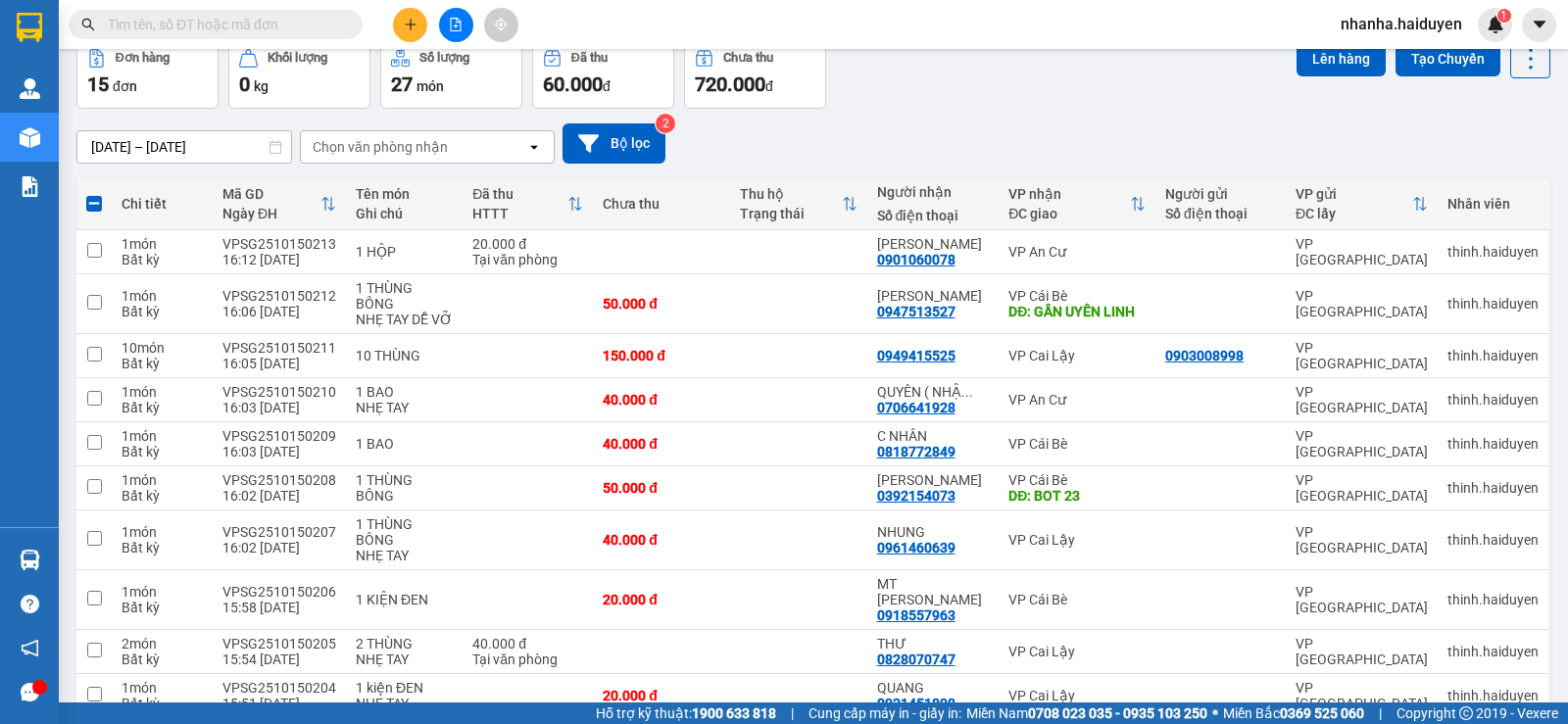
scroll to position [0, 0]
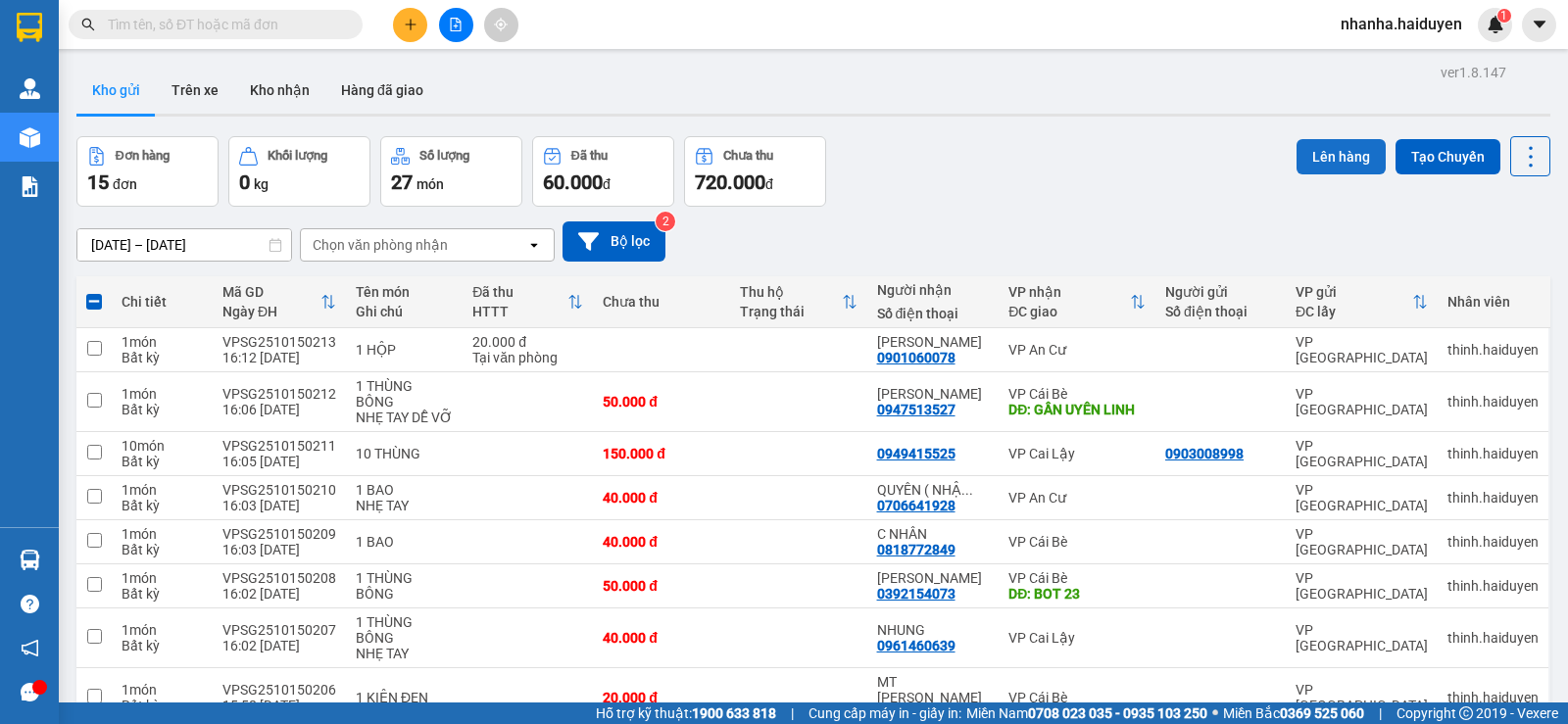
click at [1322, 146] on button "Lên hàng" at bounding box center [1341, 156] width 89 height 35
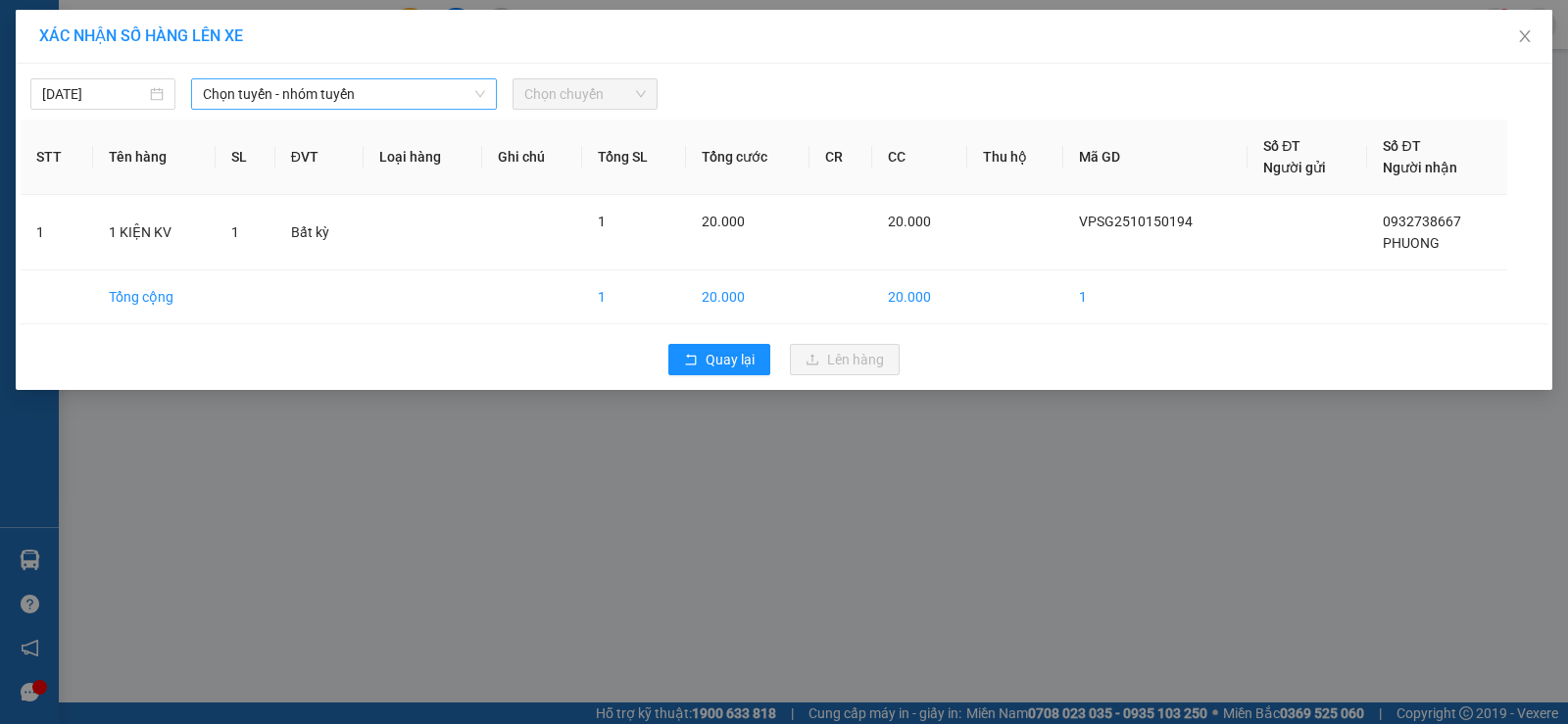
click at [464, 103] on span "Chọn tuyến - nhóm tuyến" at bounding box center [344, 93] width 282 height 29
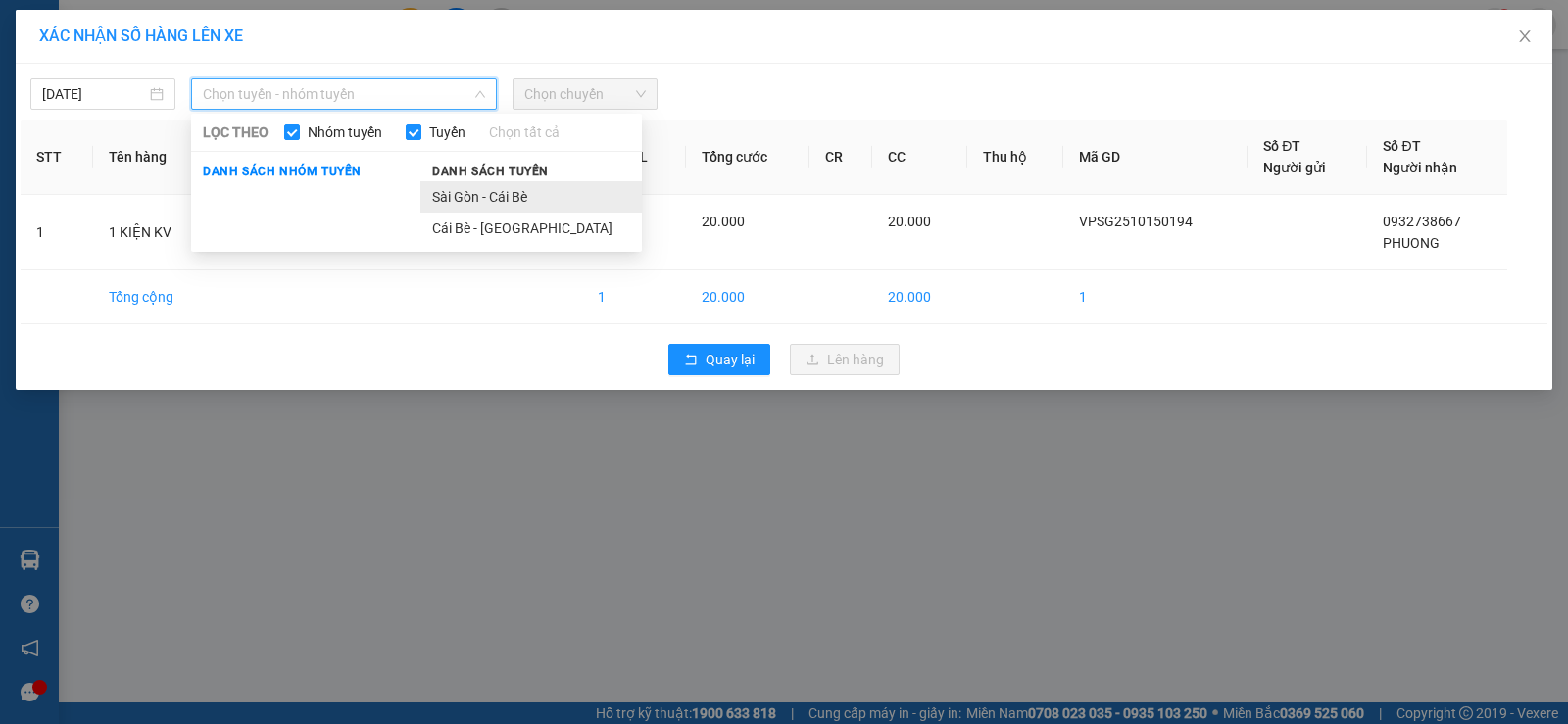
click at [462, 186] on li "Sài Gòn - Cái Bè" at bounding box center [531, 196] width 222 height 31
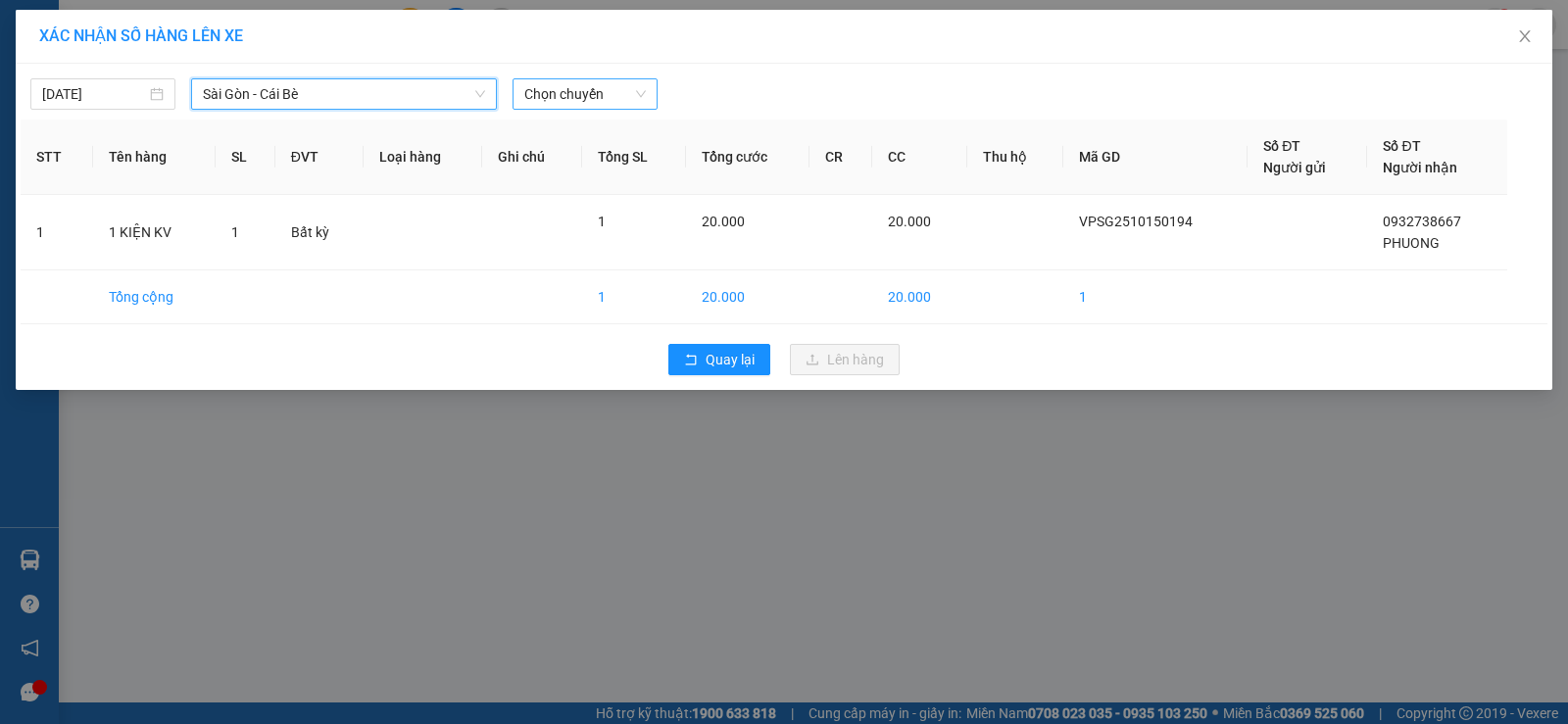
click at [556, 91] on span "Chọn chuyến" at bounding box center [585, 93] width 122 height 29
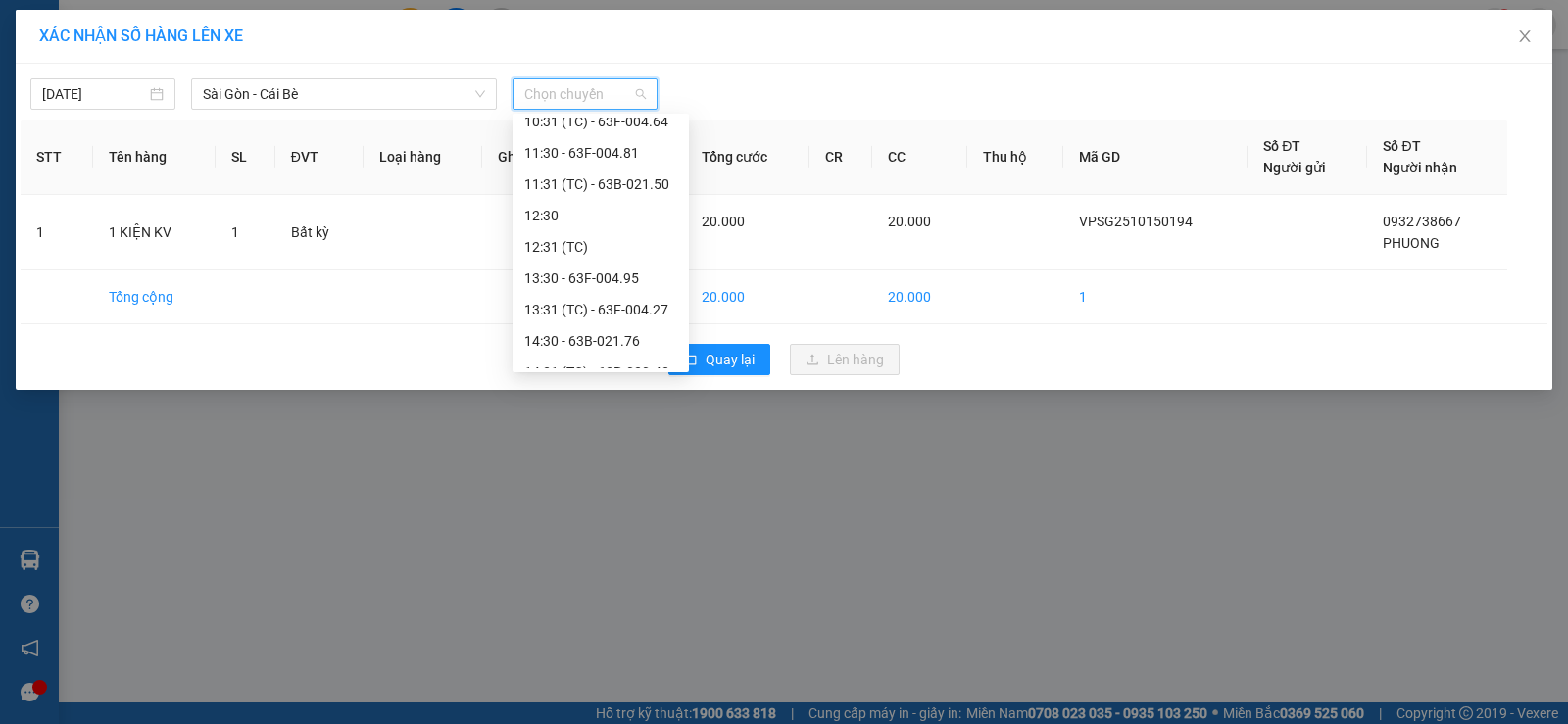
scroll to position [490, 0]
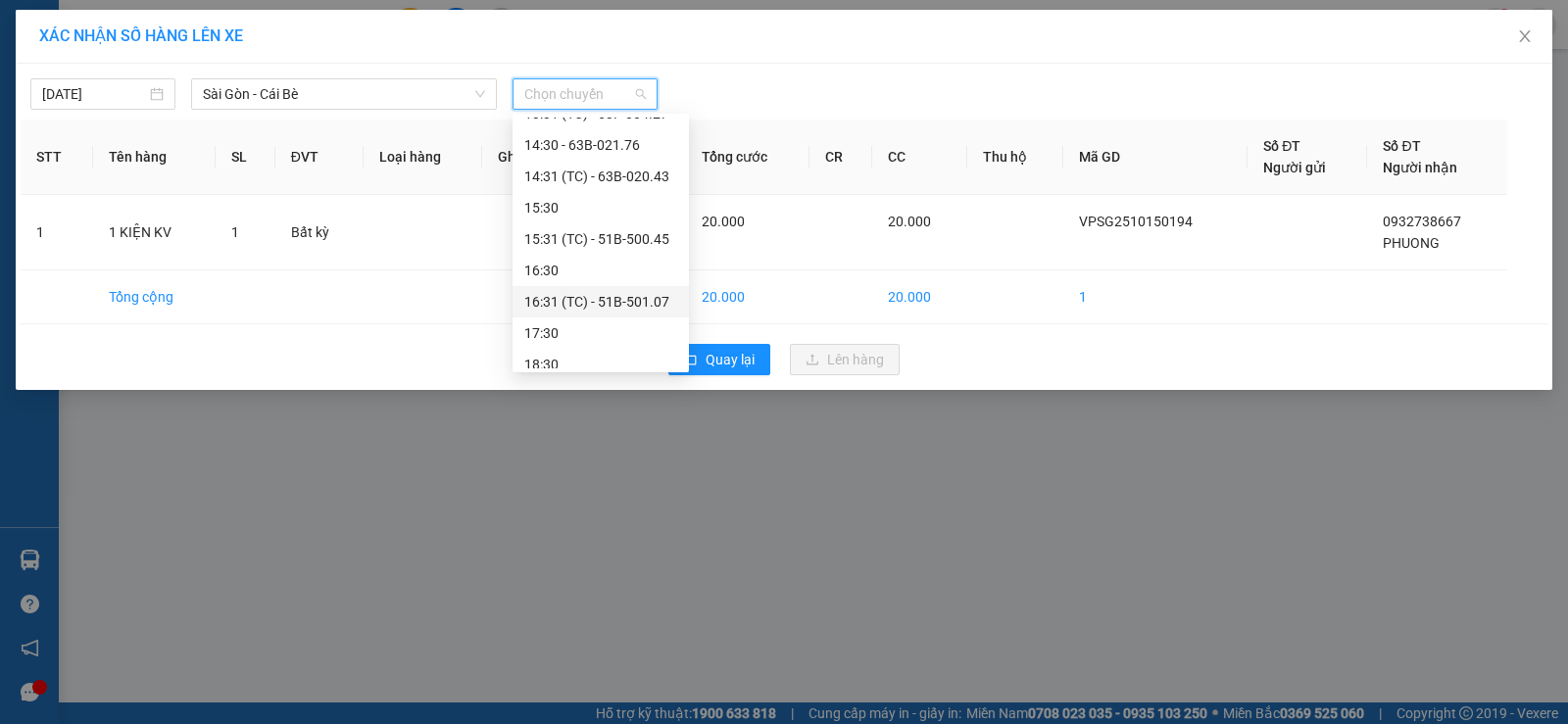
click at [643, 299] on div "16:31 (TC) - 51B-501.07" at bounding box center [600, 302] width 153 height 22
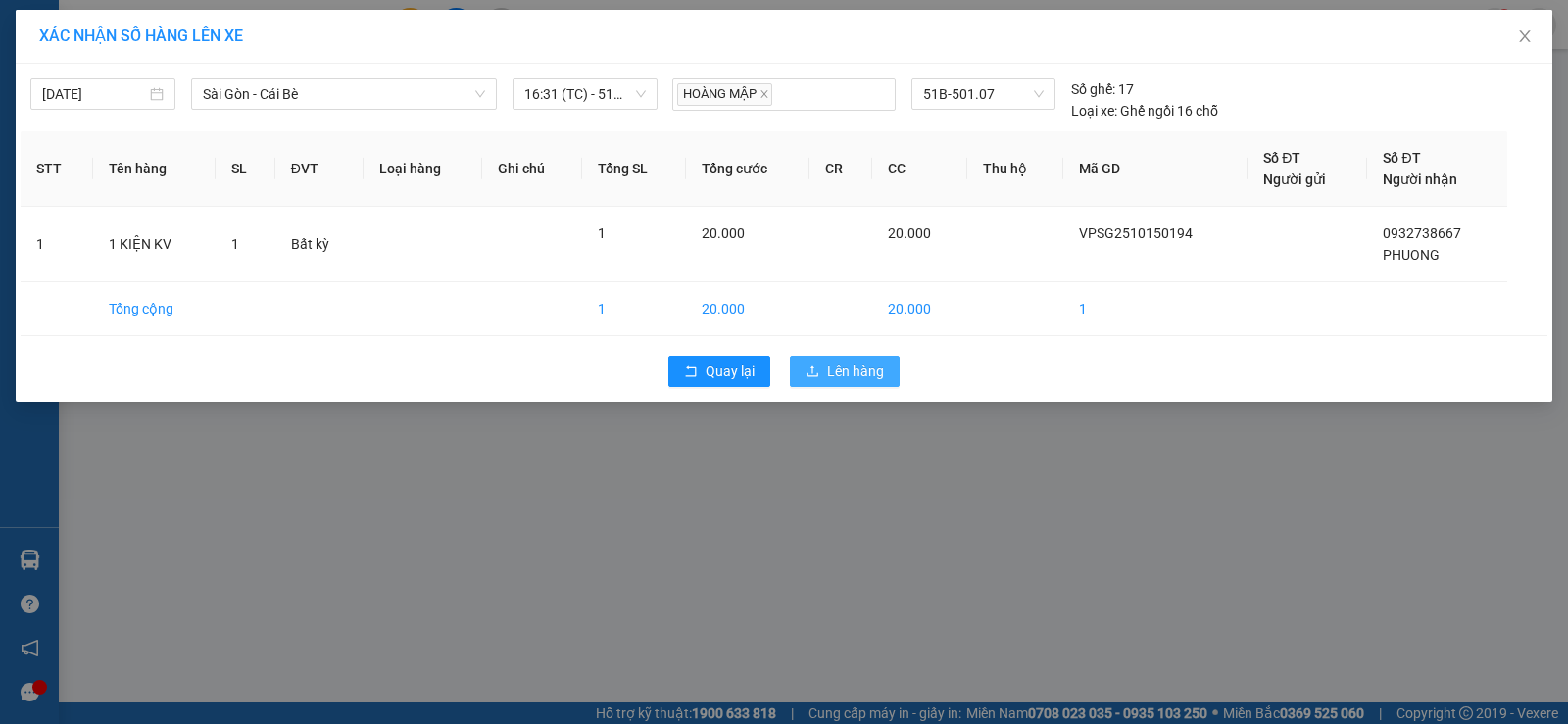
click at [865, 364] on span "Lên hàng" at bounding box center [855, 372] width 57 height 22
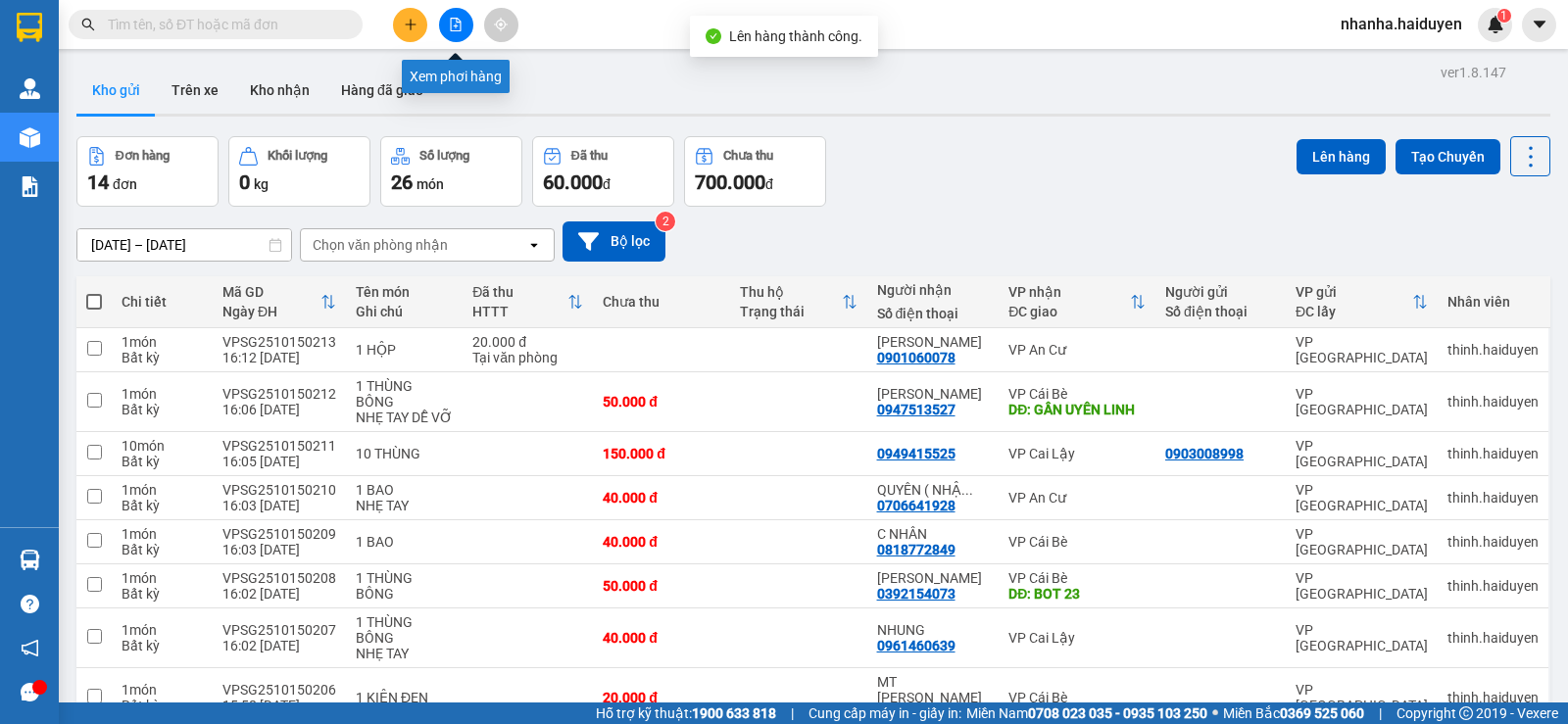
click at [458, 38] on button at bounding box center [456, 25] width 34 height 34
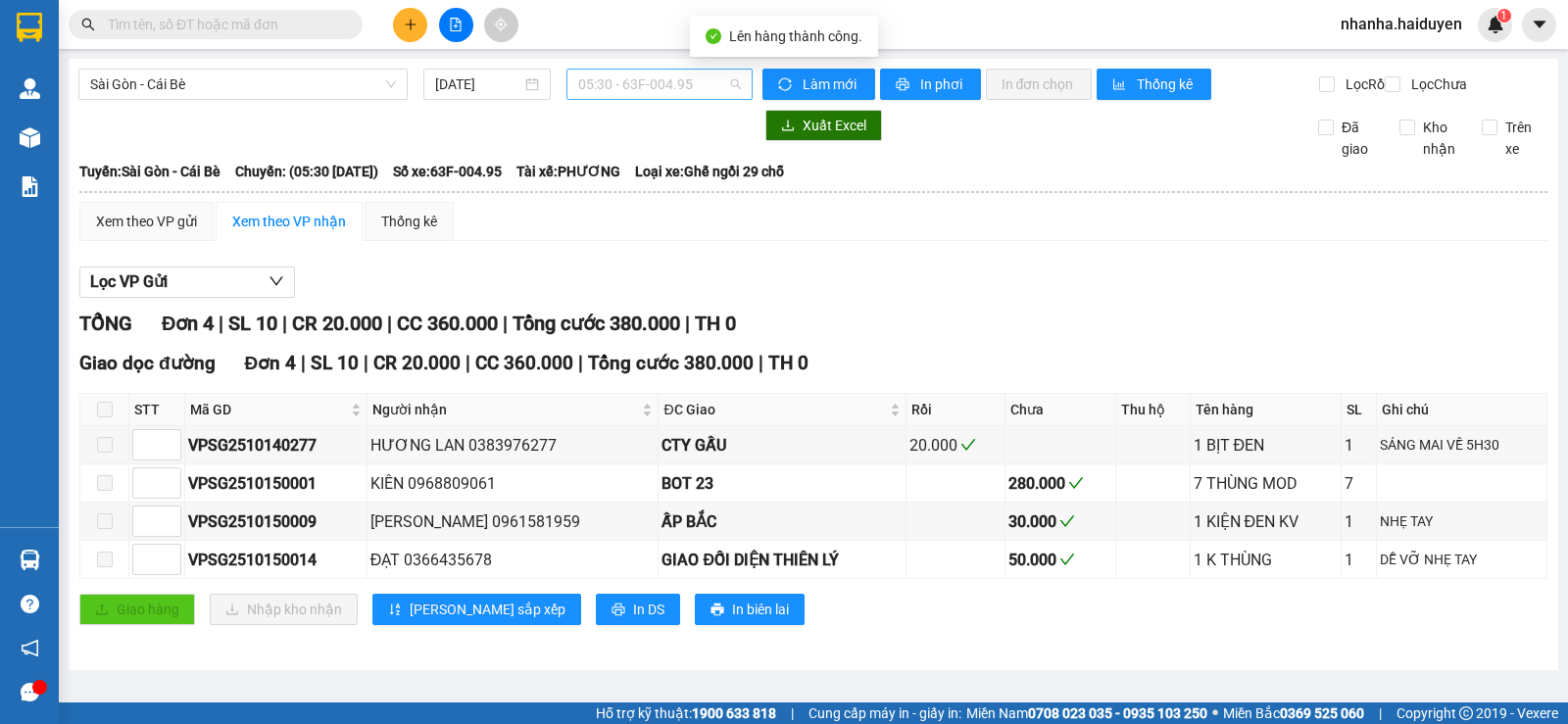
click at [671, 69] on div "05:30 - 63F-004.95" at bounding box center [659, 84] width 185 height 31
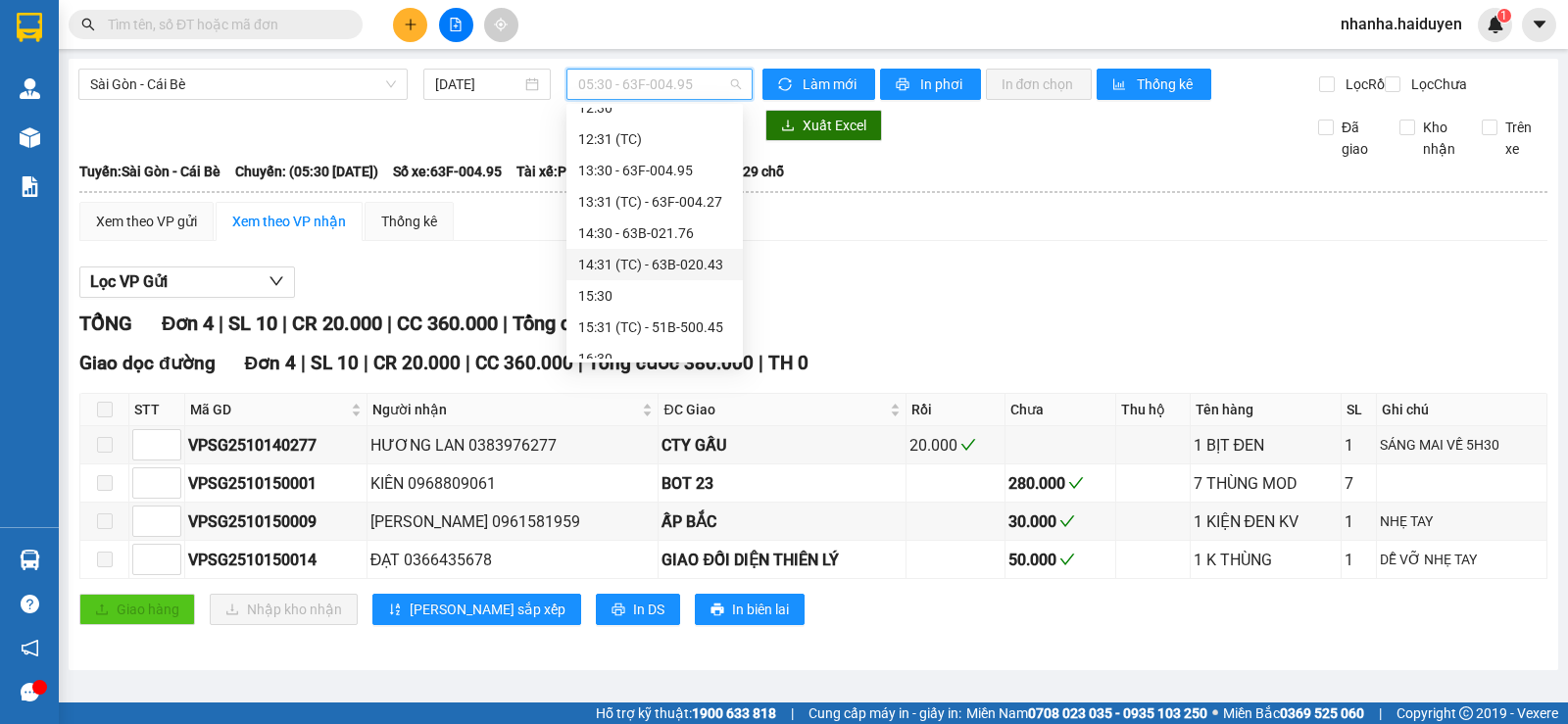
scroll to position [533, 0]
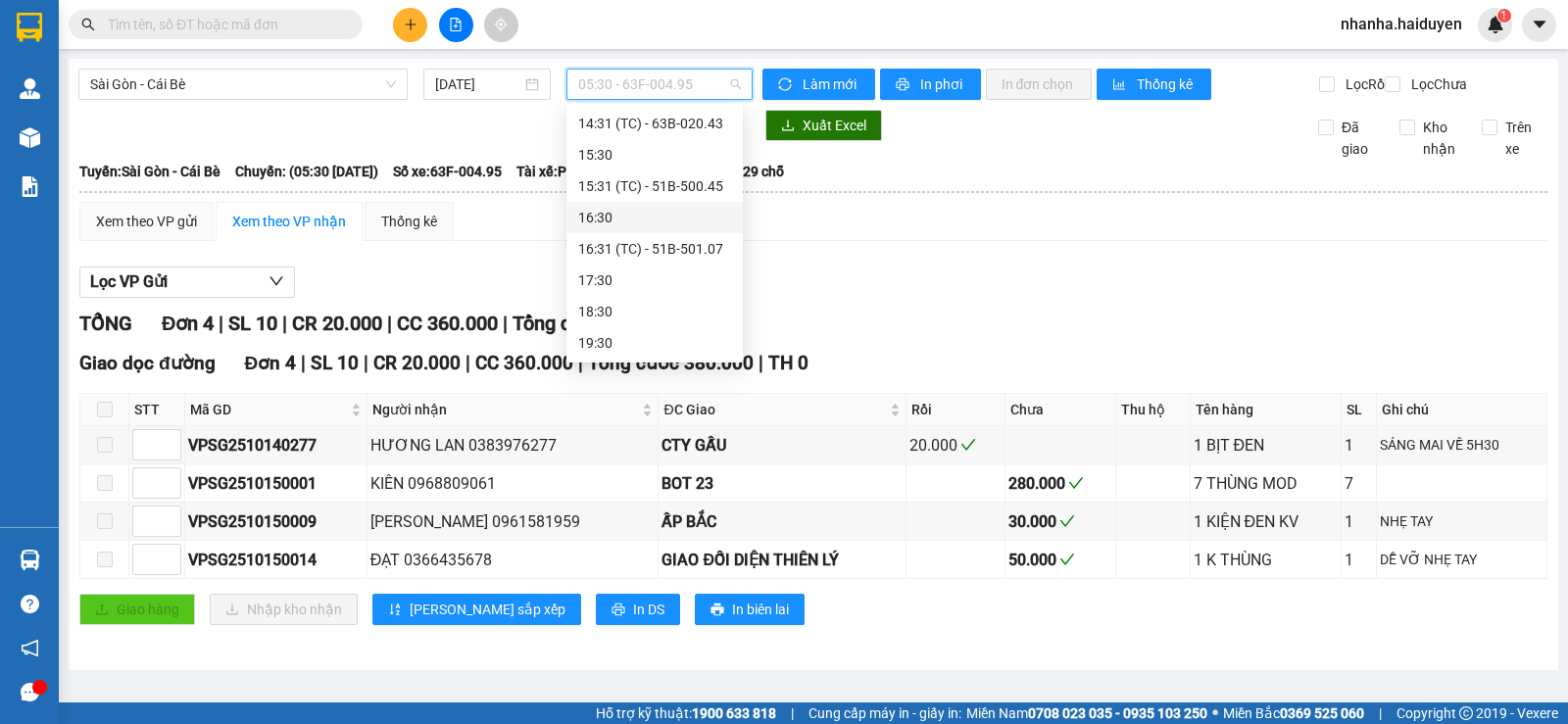
click at [667, 217] on div "16:30" at bounding box center [654, 218] width 153 height 22
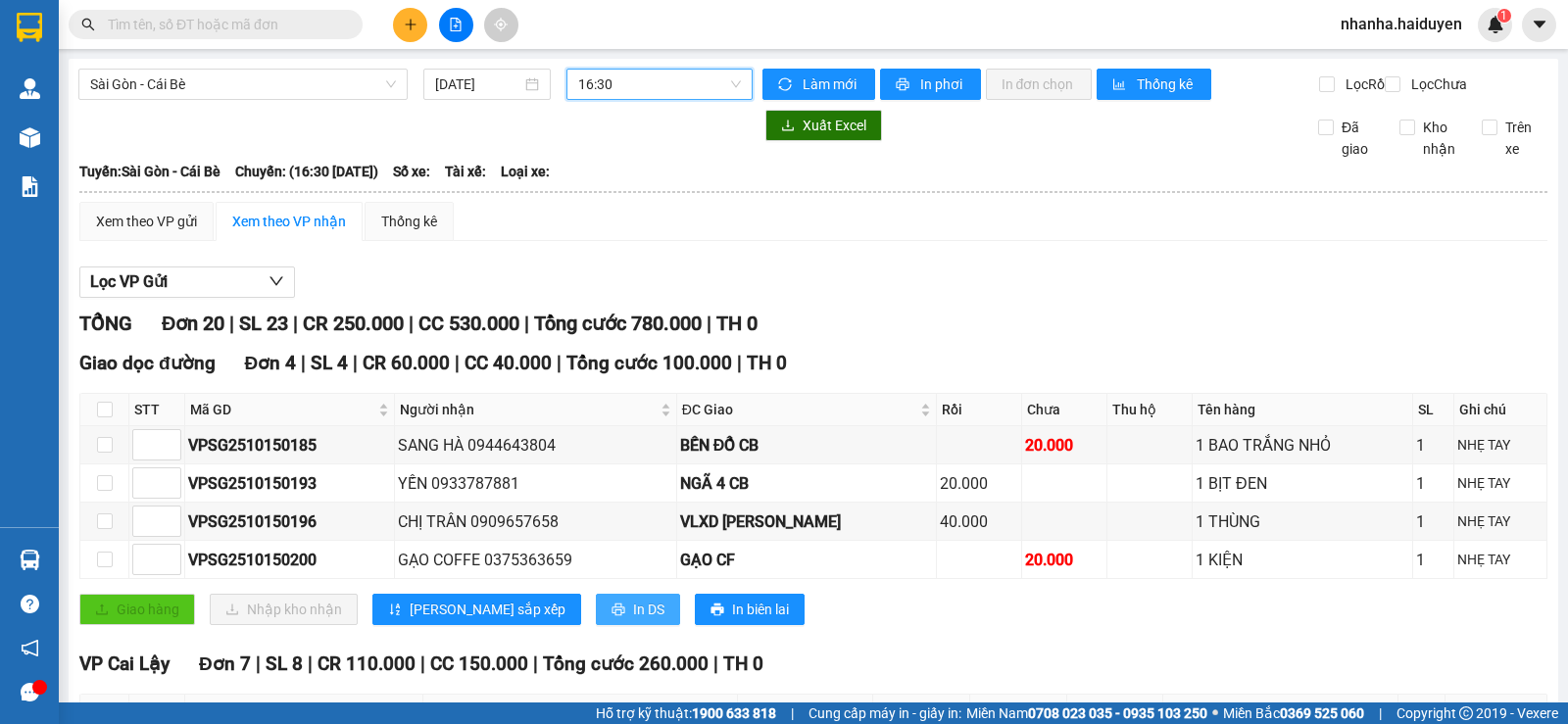
click at [596, 625] on button "In DS" at bounding box center [638, 609] width 84 height 31
click at [615, 88] on span "16:30" at bounding box center [659, 84] width 162 height 29
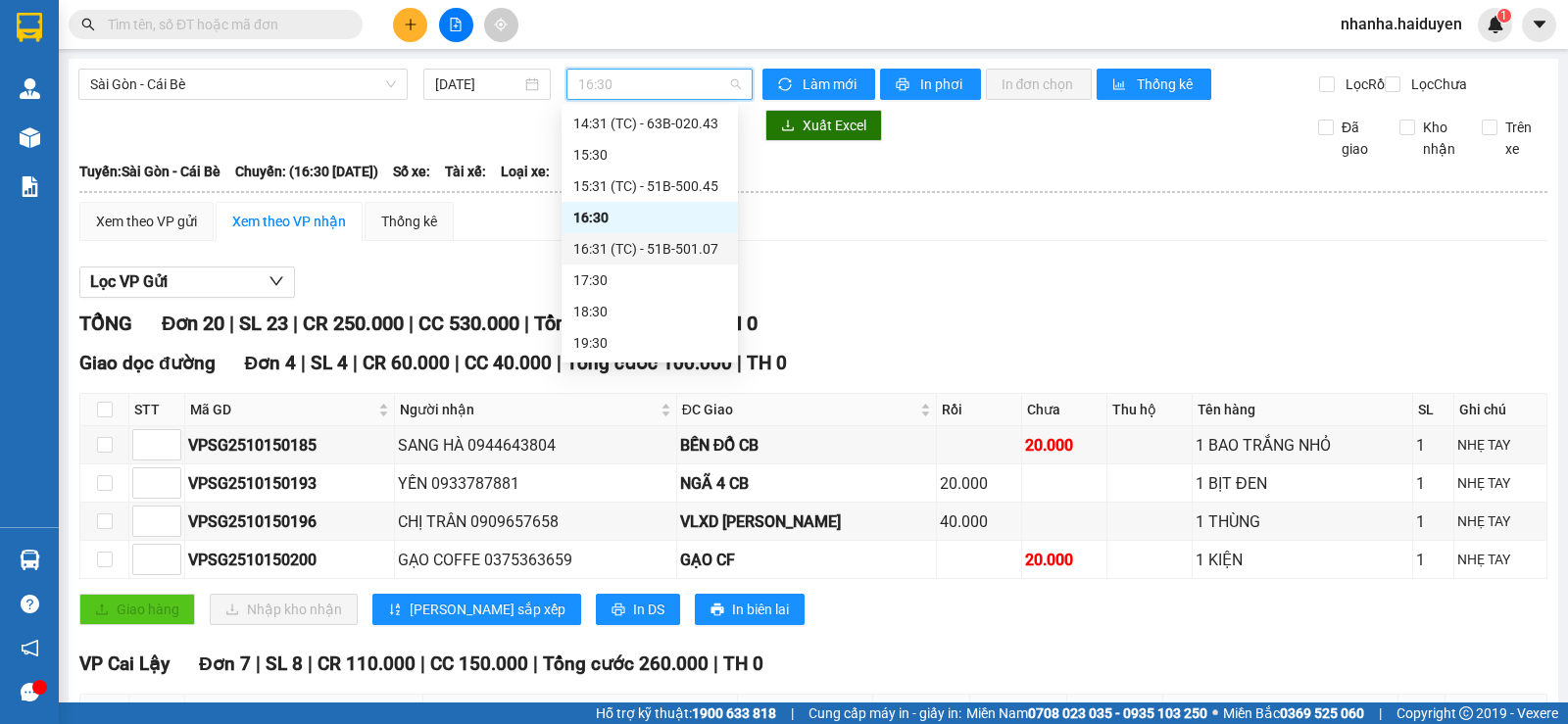
click at [678, 243] on div "16:31 (TC) - 51B-501.07" at bounding box center [649, 249] width 153 height 22
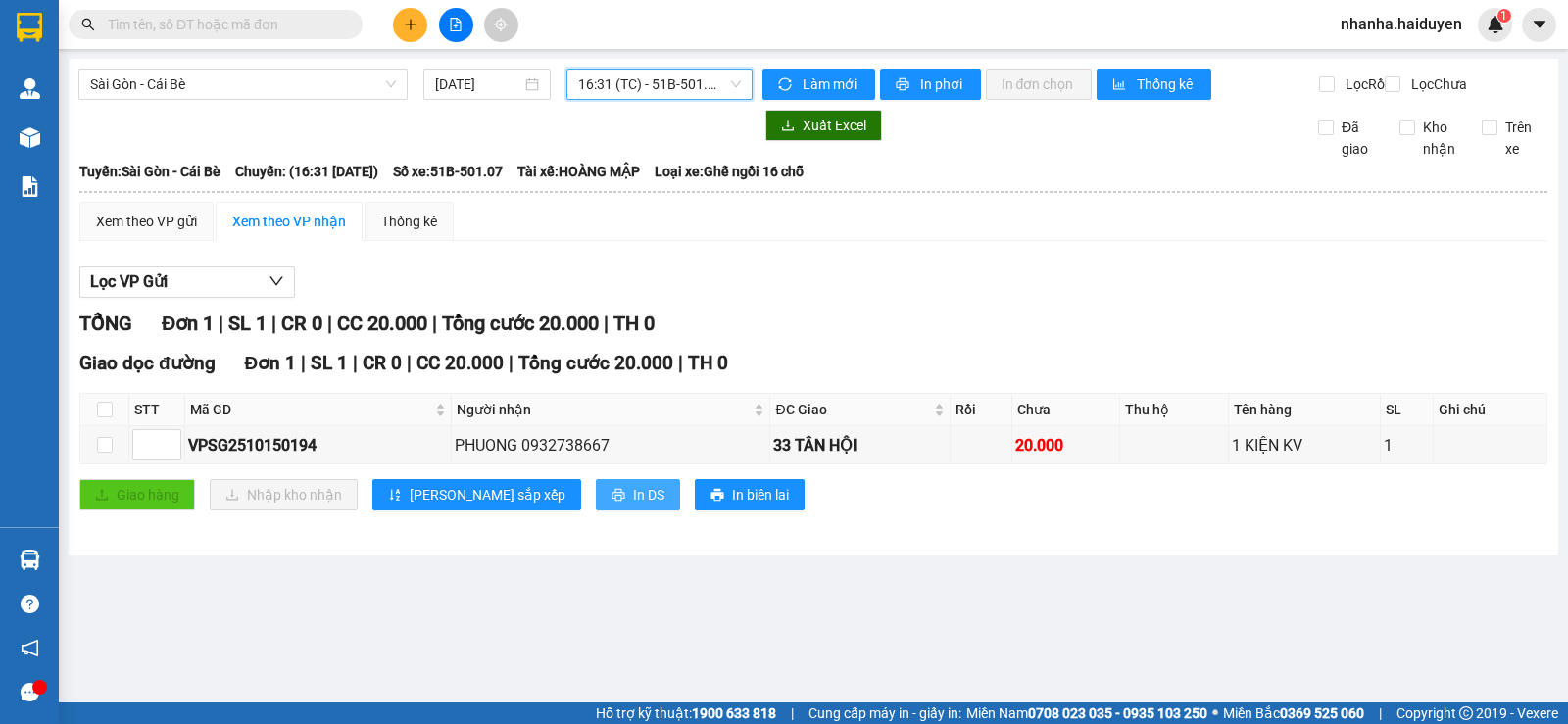
click at [633, 506] on span "In DS" at bounding box center [648, 495] width 31 height 22
click at [101, 418] on input "checkbox" at bounding box center [105, 410] width 16 height 16
checkbox input "true"
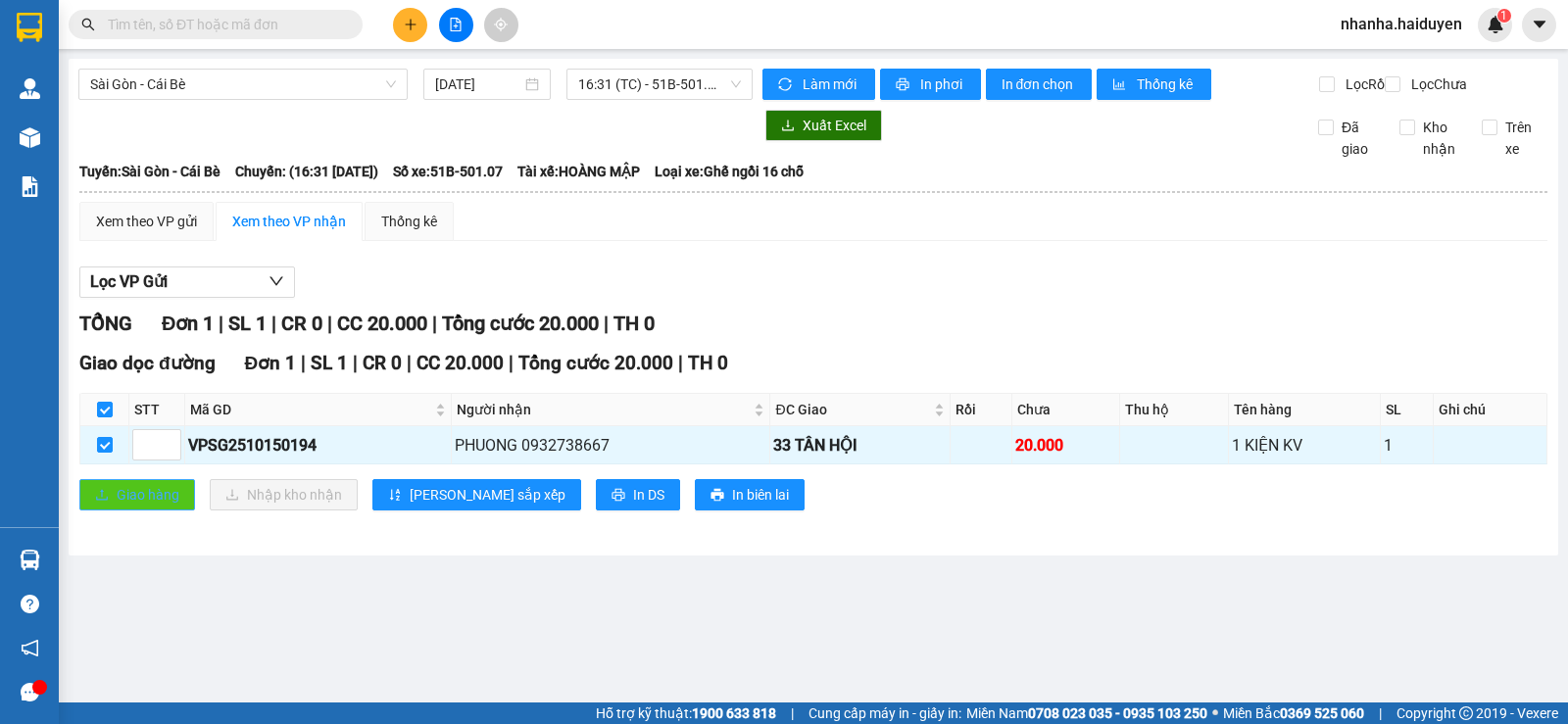
click at [125, 500] on button "Giao hàng" at bounding box center [137, 494] width 116 height 31
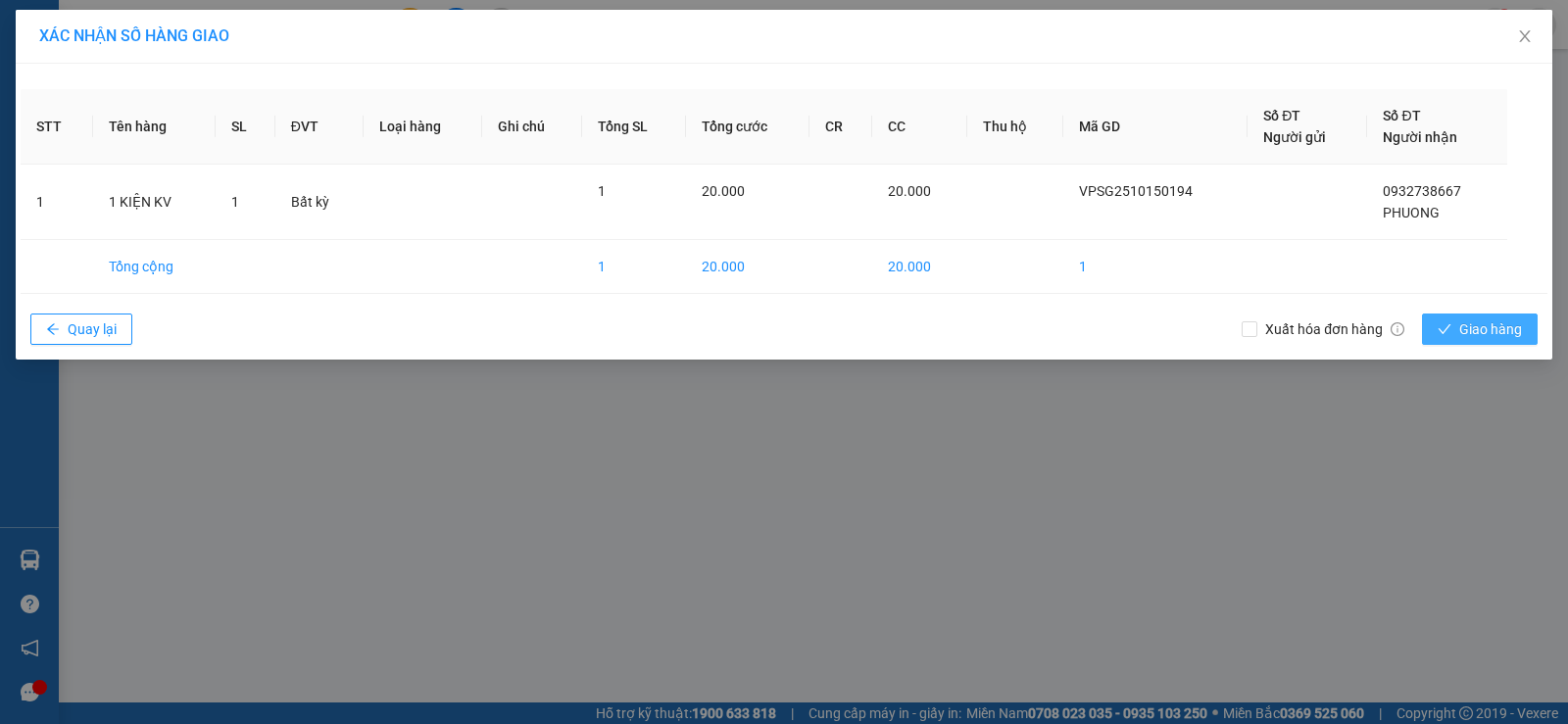
click at [1465, 325] on span "Giao hàng" at bounding box center [1490, 330] width 63 height 22
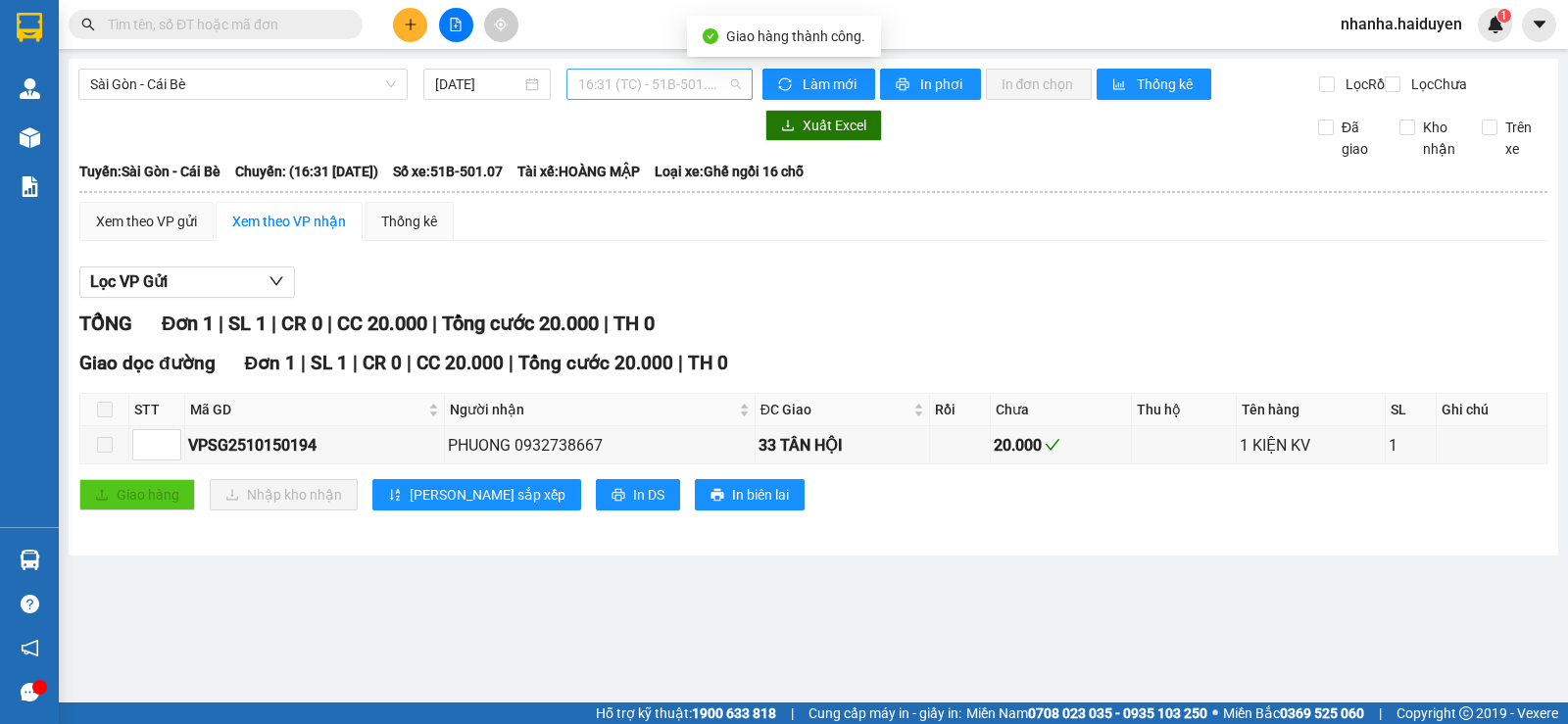
drag, startPoint x: 647, startPoint y: 79, endPoint x: 658, endPoint y: 141, distance: 62.7
click at [647, 78] on span "16:31 (TC) - 51B-501.07" at bounding box center [659, 84] width 162 height 29
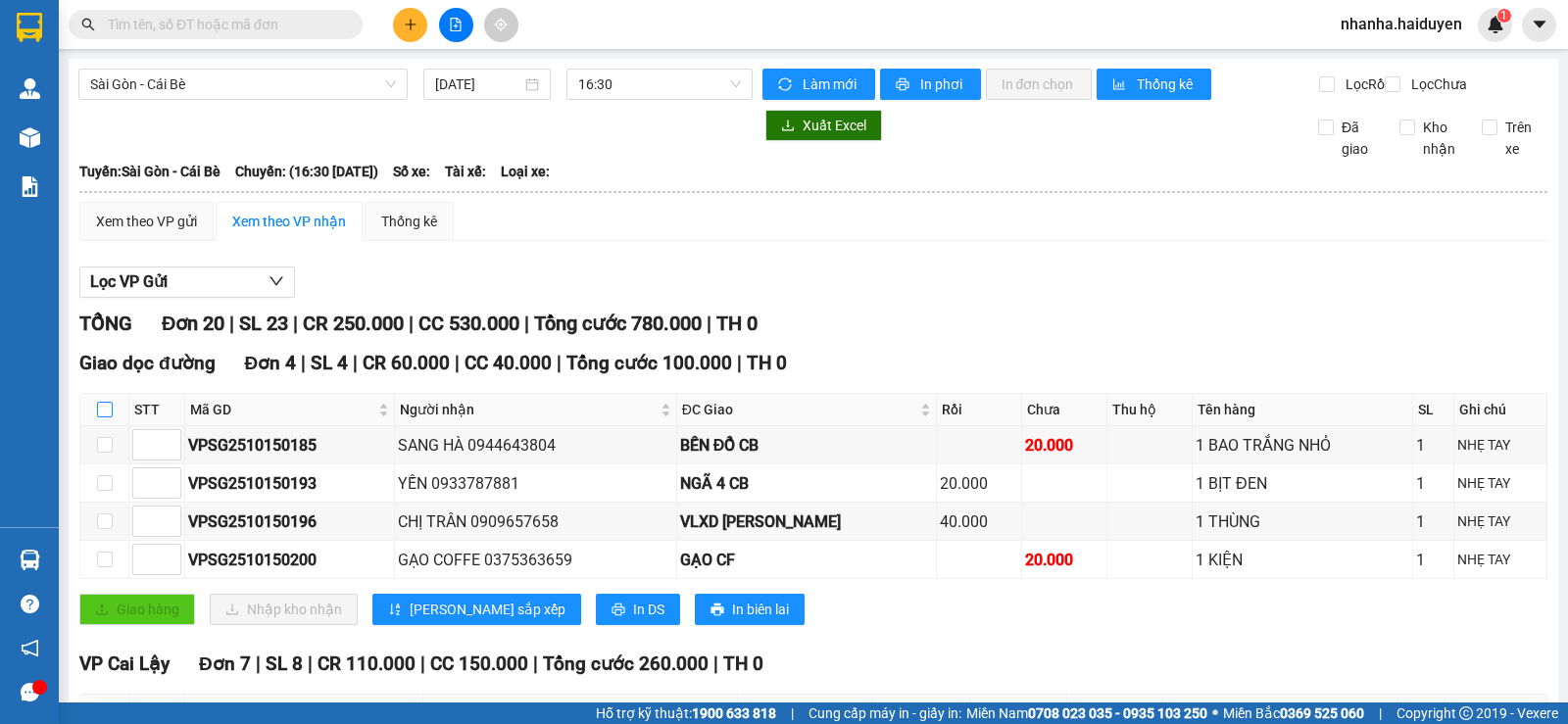
click at [97, 418] on input "checkbox" at bounding box center [105, 410] width 16 height 16
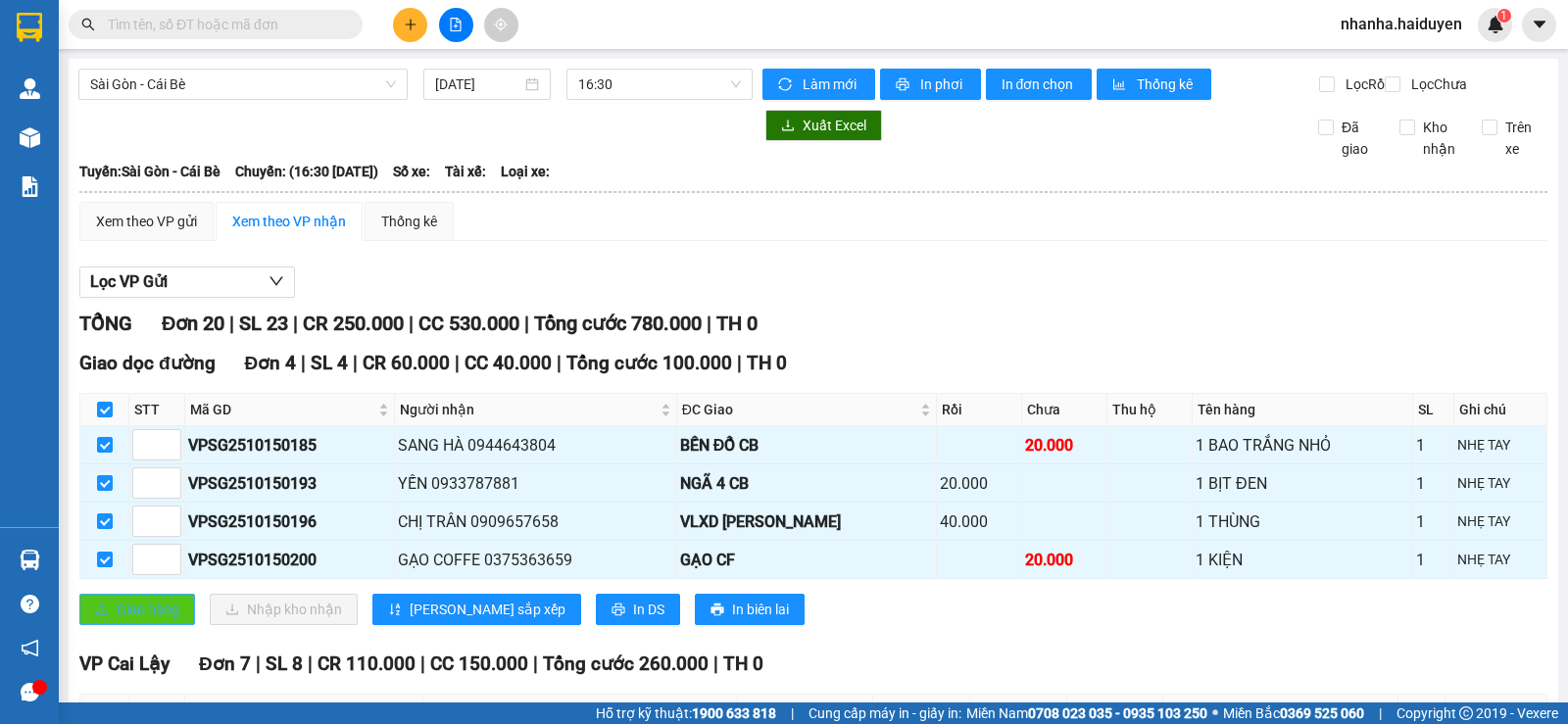
click at [114, 625] on button "Giao hàng" at bounding box center [137, 609] width 116 height 31
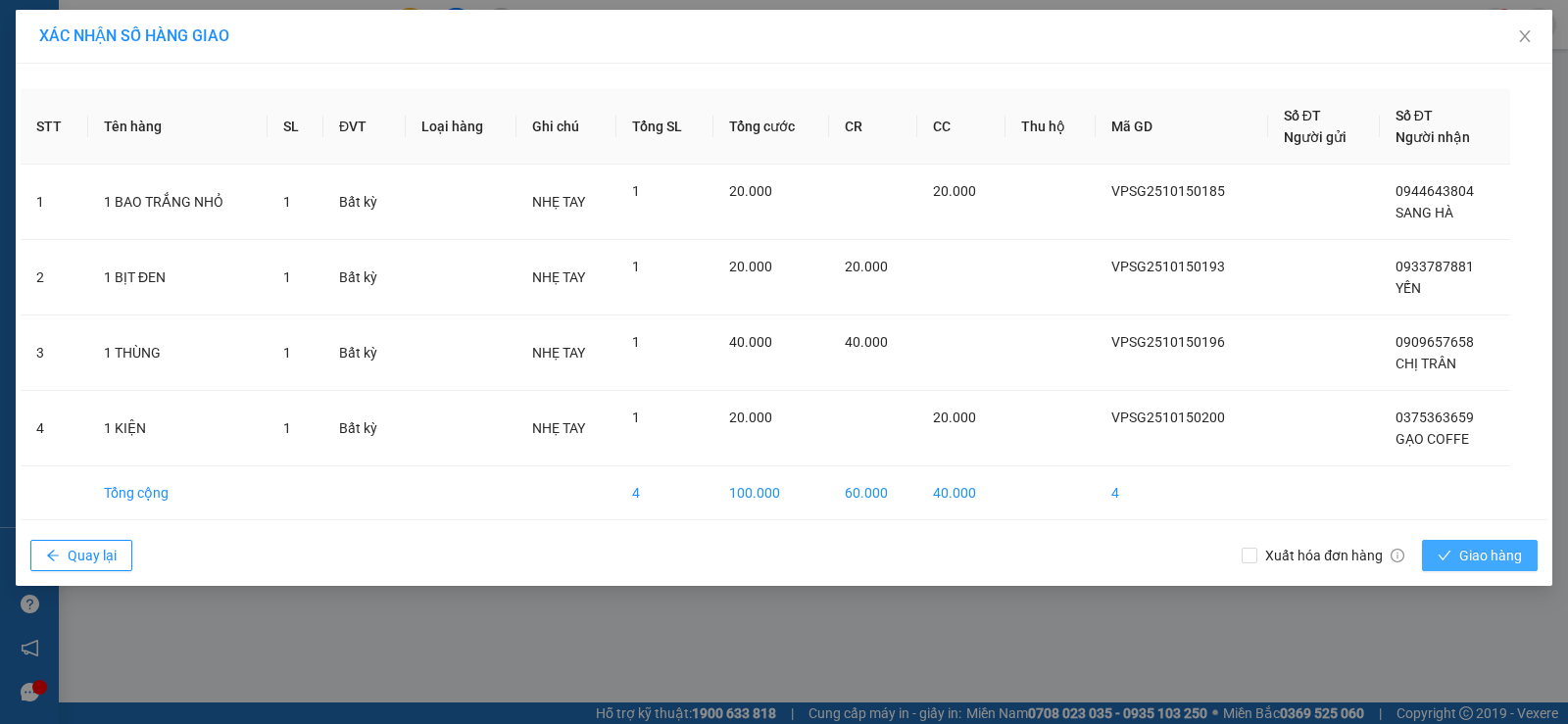
click at [1453, 547] on button "Giao hàng" at bounding box center [1480, 555] width 116 height 31
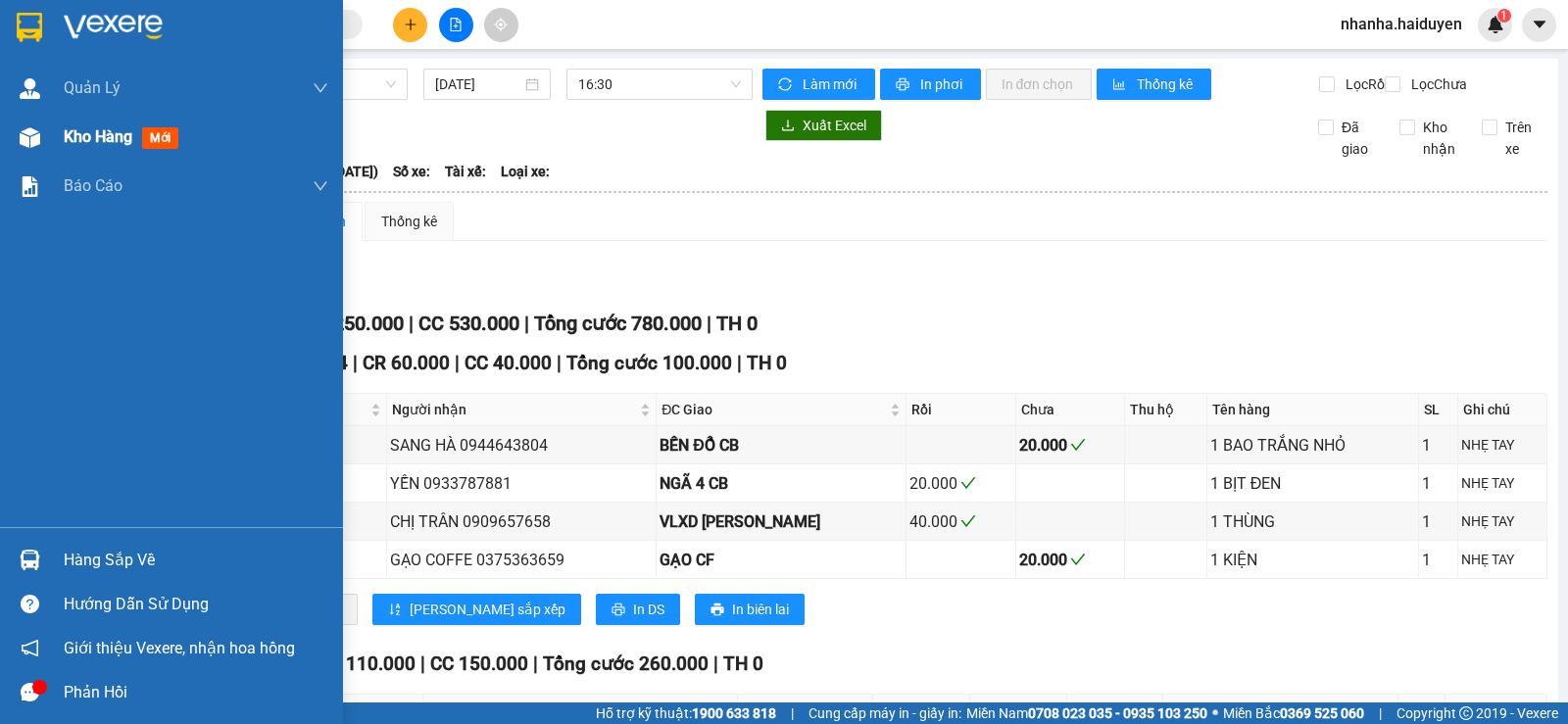
click at [54, 137] on div "Kho hàng mới" at bounding box center [171, 137] width 343 height 49
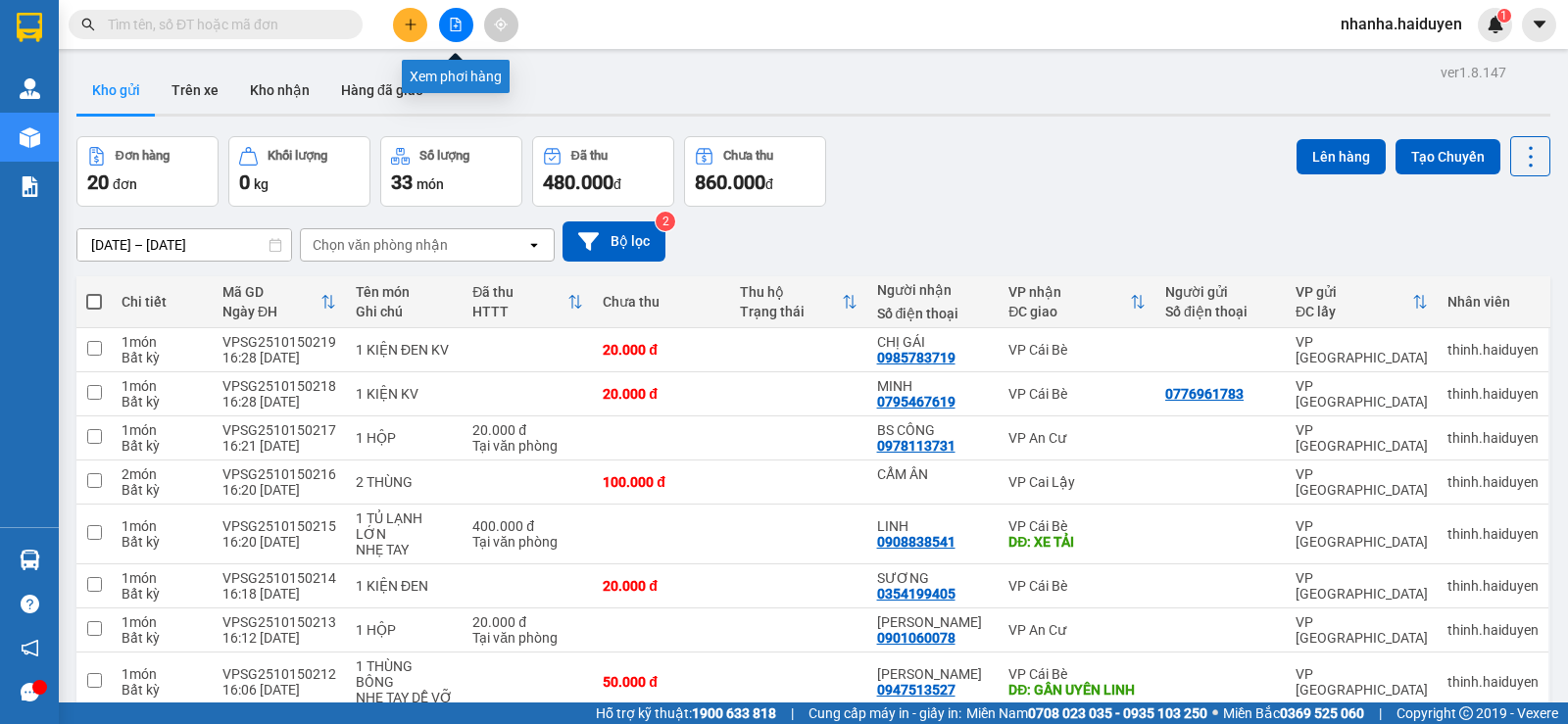
click at [448, 25] on button at bounding box center [456, 25] width 34 height 34
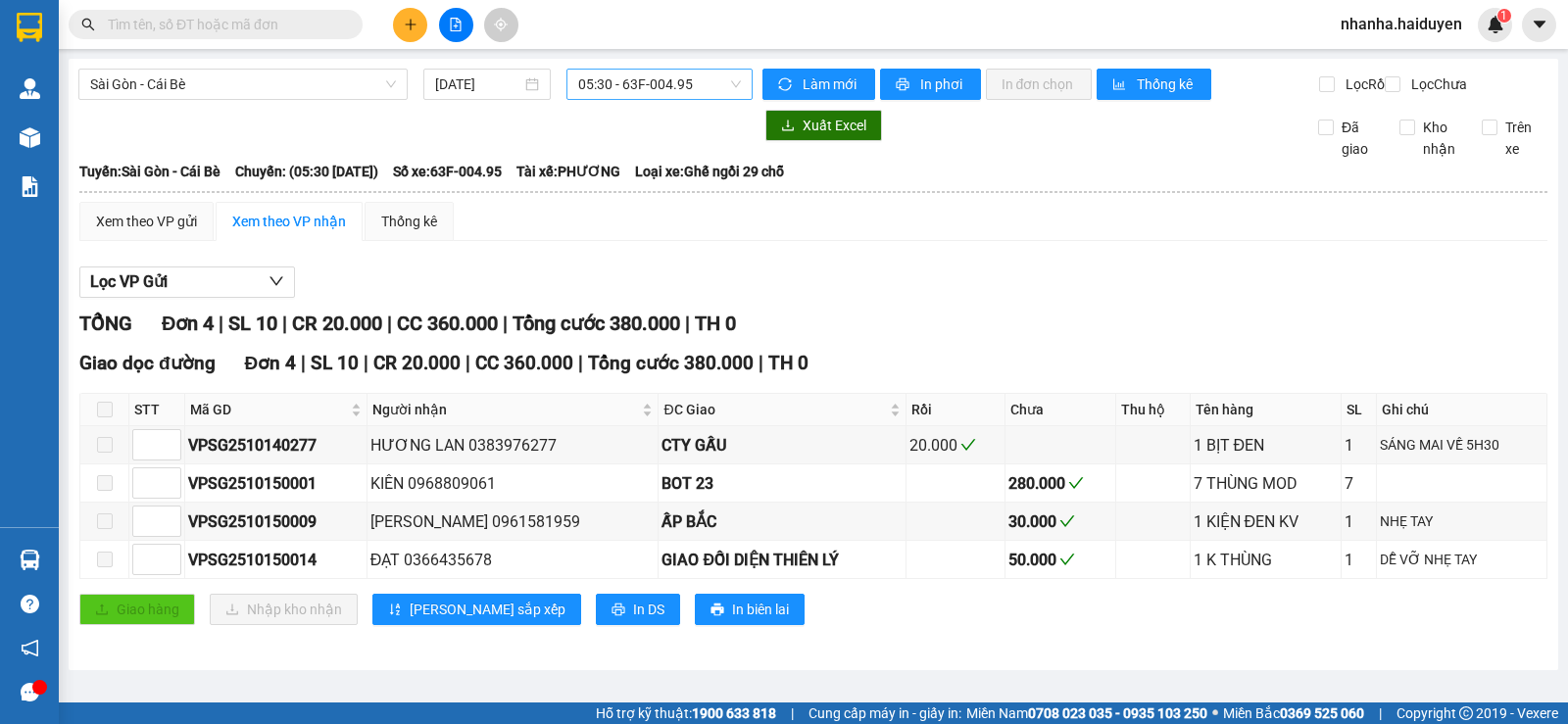
click at [612, 84] on span "05:30 - 63F-004.95" at bounding box center [659, 84] width 162 height 29
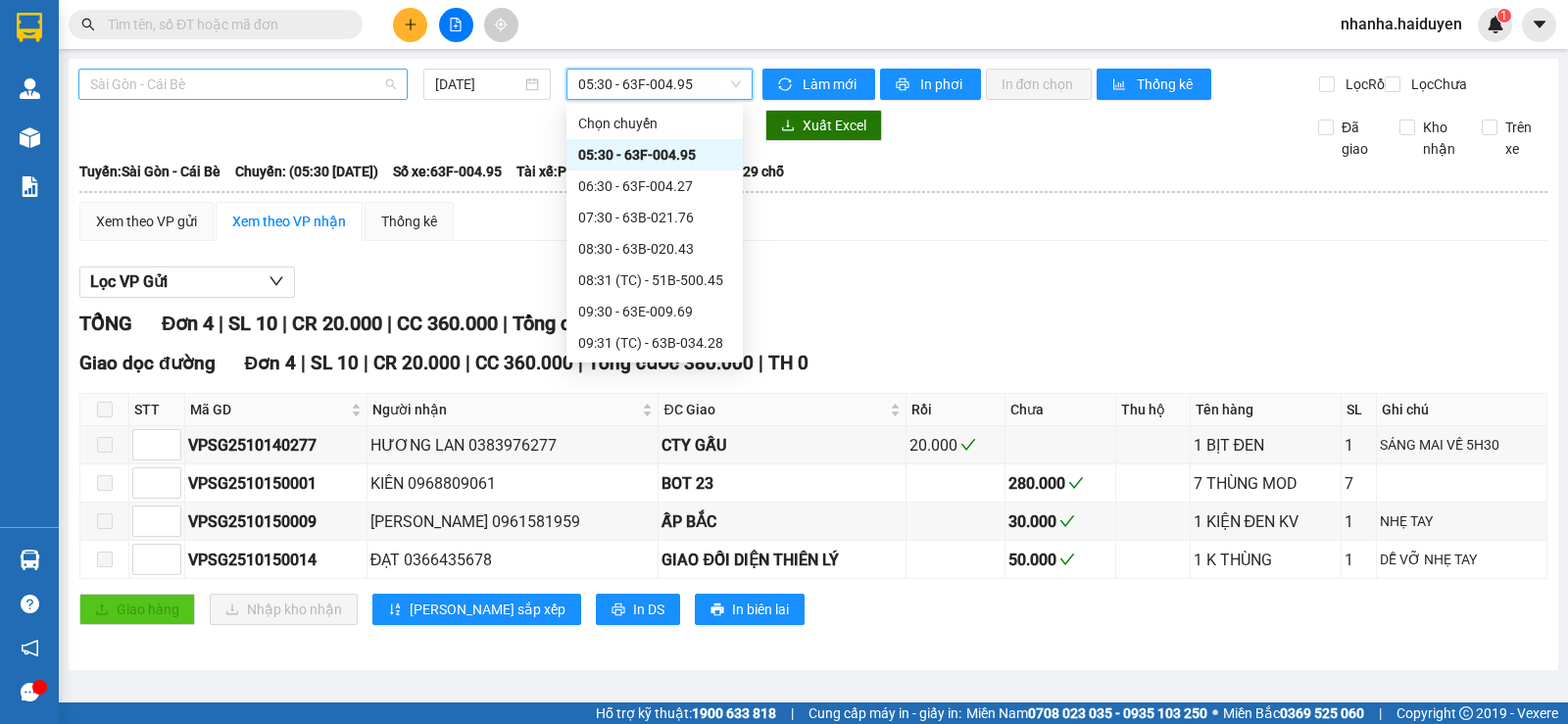
click at [245, 94] on span "Sài Gòn - Cái Bè" at bounding box center [243, 84] width 306 height 29
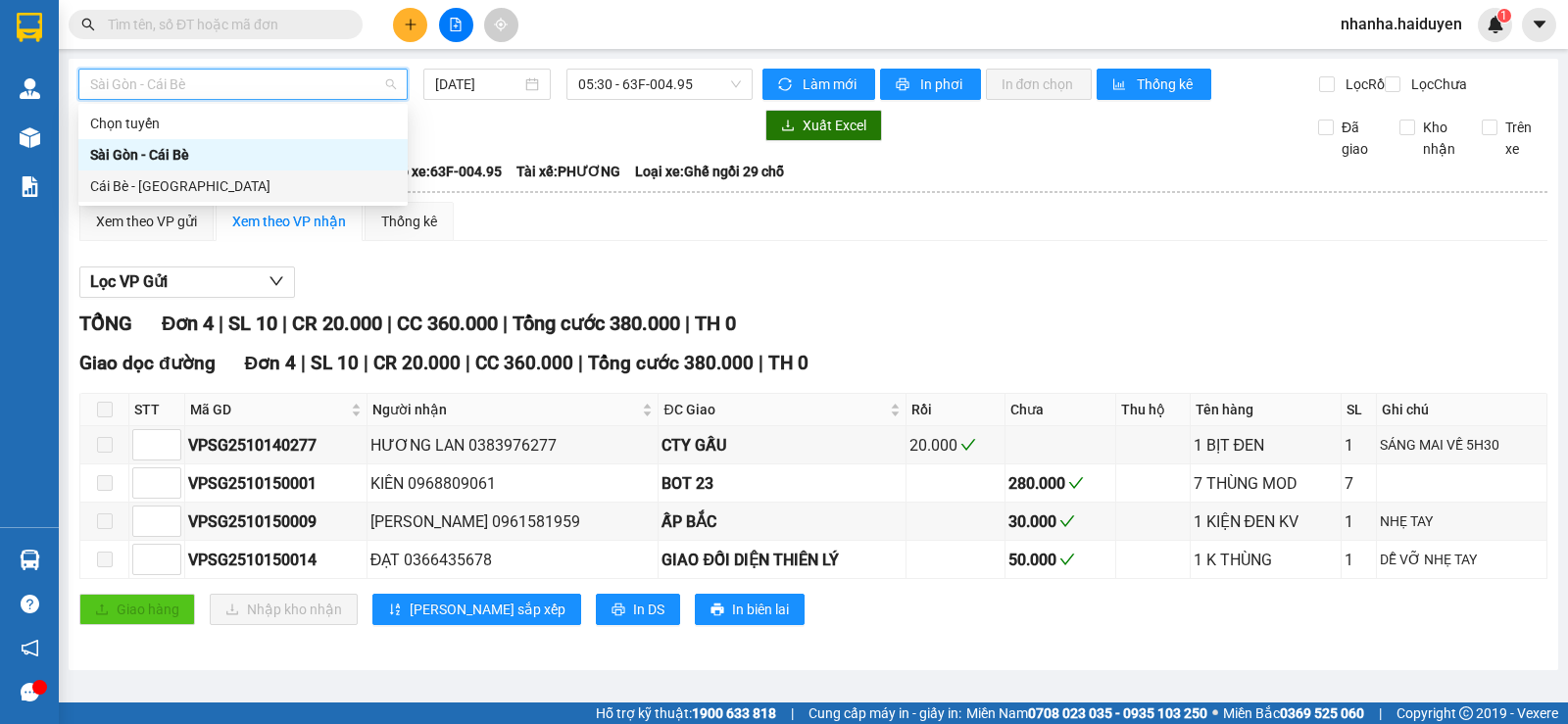
click at [233, 184] on div "Cái Bè - Sài Gòn" at bounding box center [243, 186] width 306 height 22
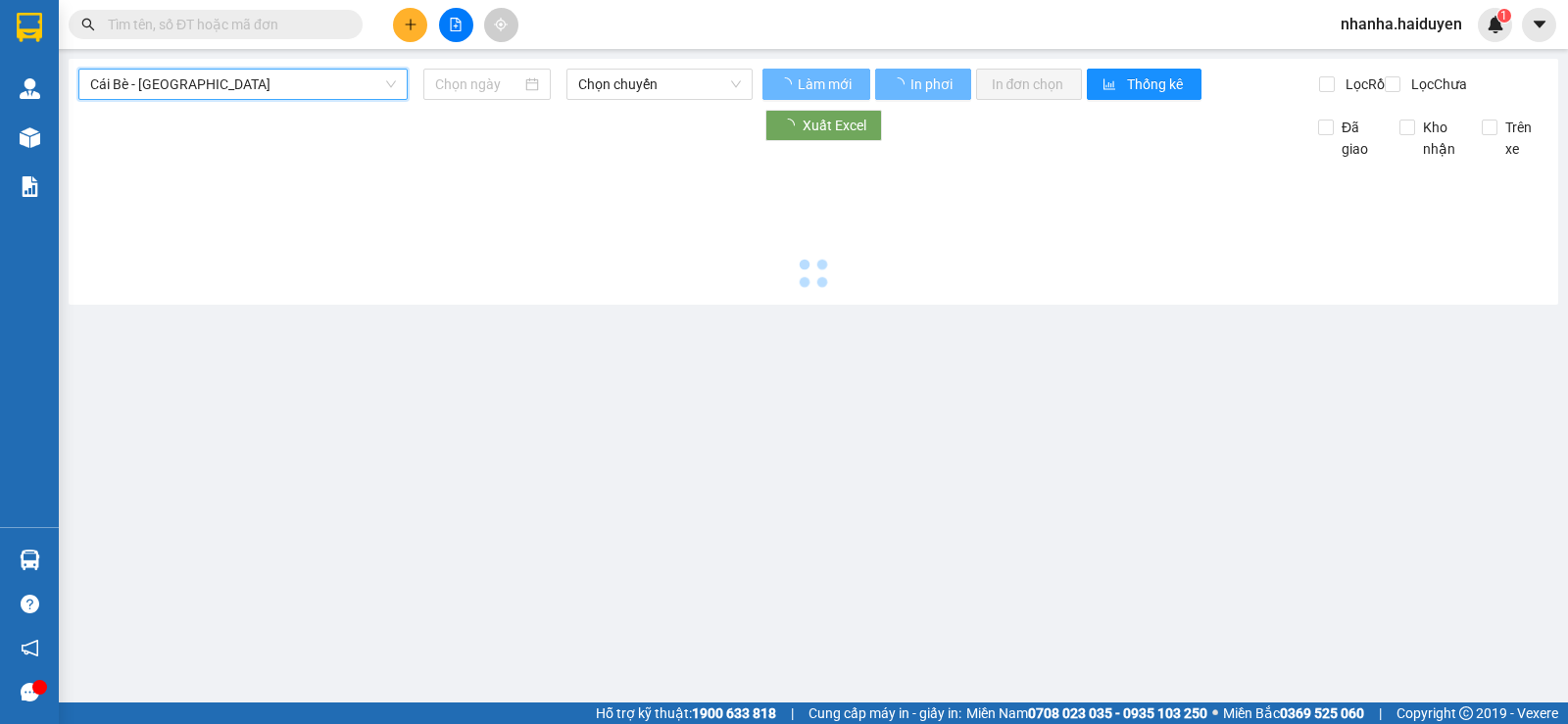
type input "15/10/2025"
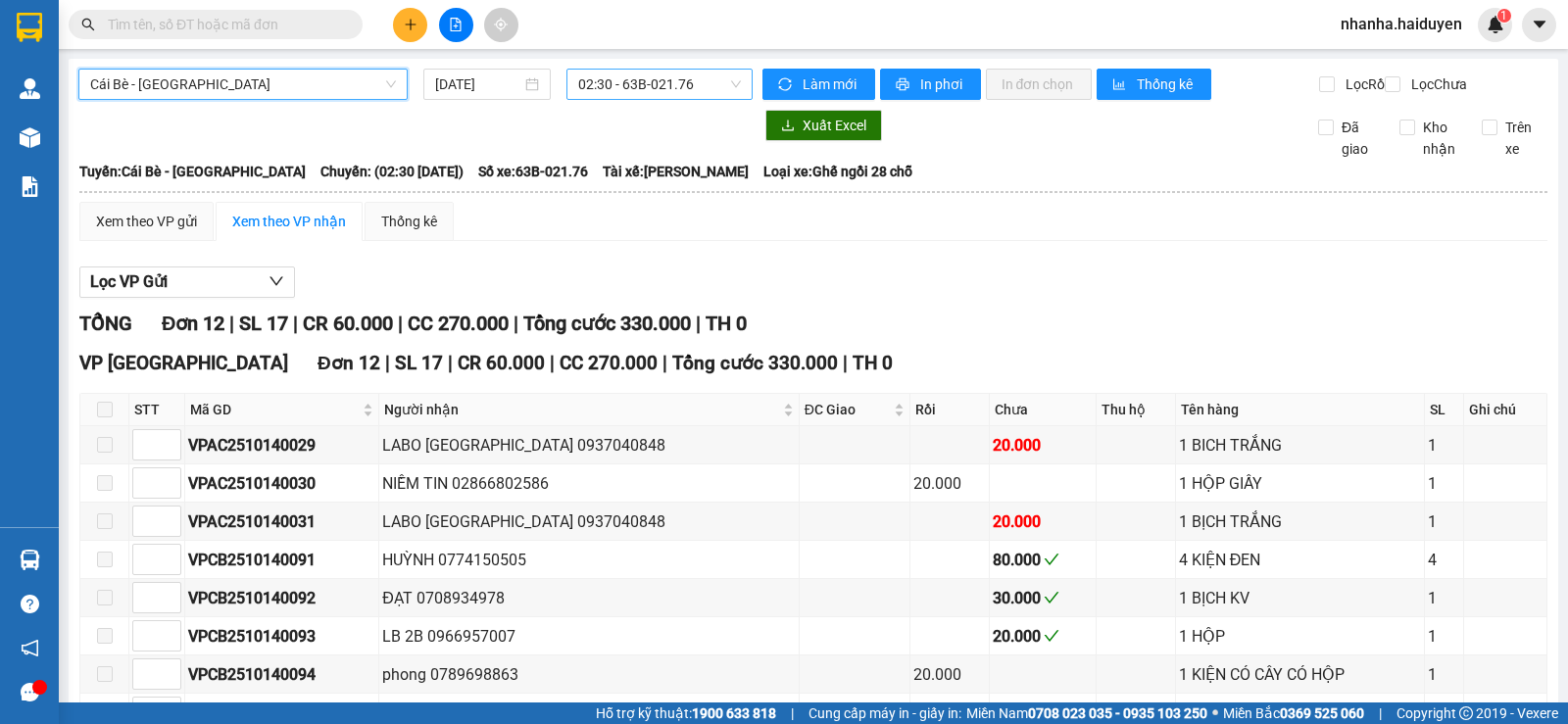
click at [632, 85] on span "02:30 - 63B-021.76" at bounding box center [659, 84] width 162 height 29
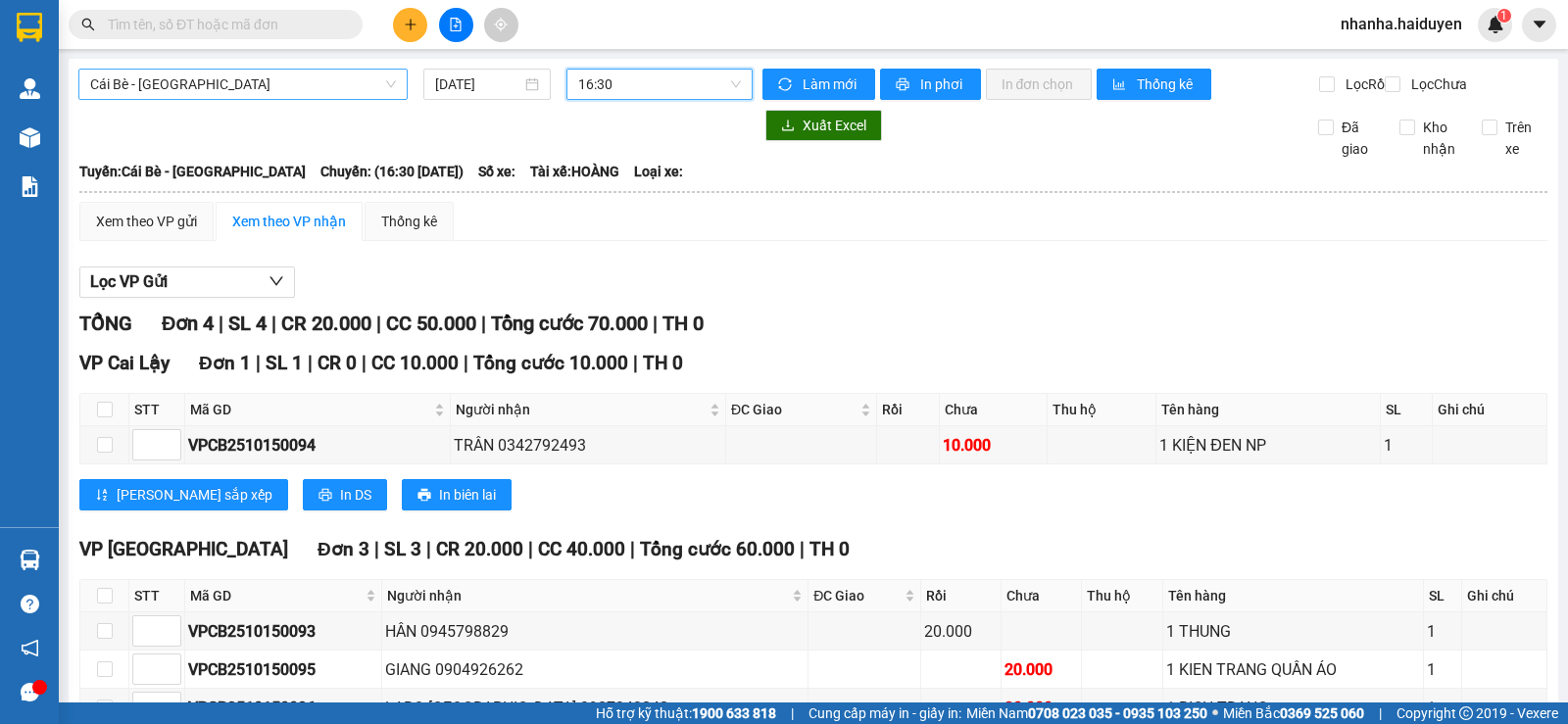
click at [272, 87] on span "Cái Bè - Sài Gòn" at bounding box center [243, 84] width 306 height 29
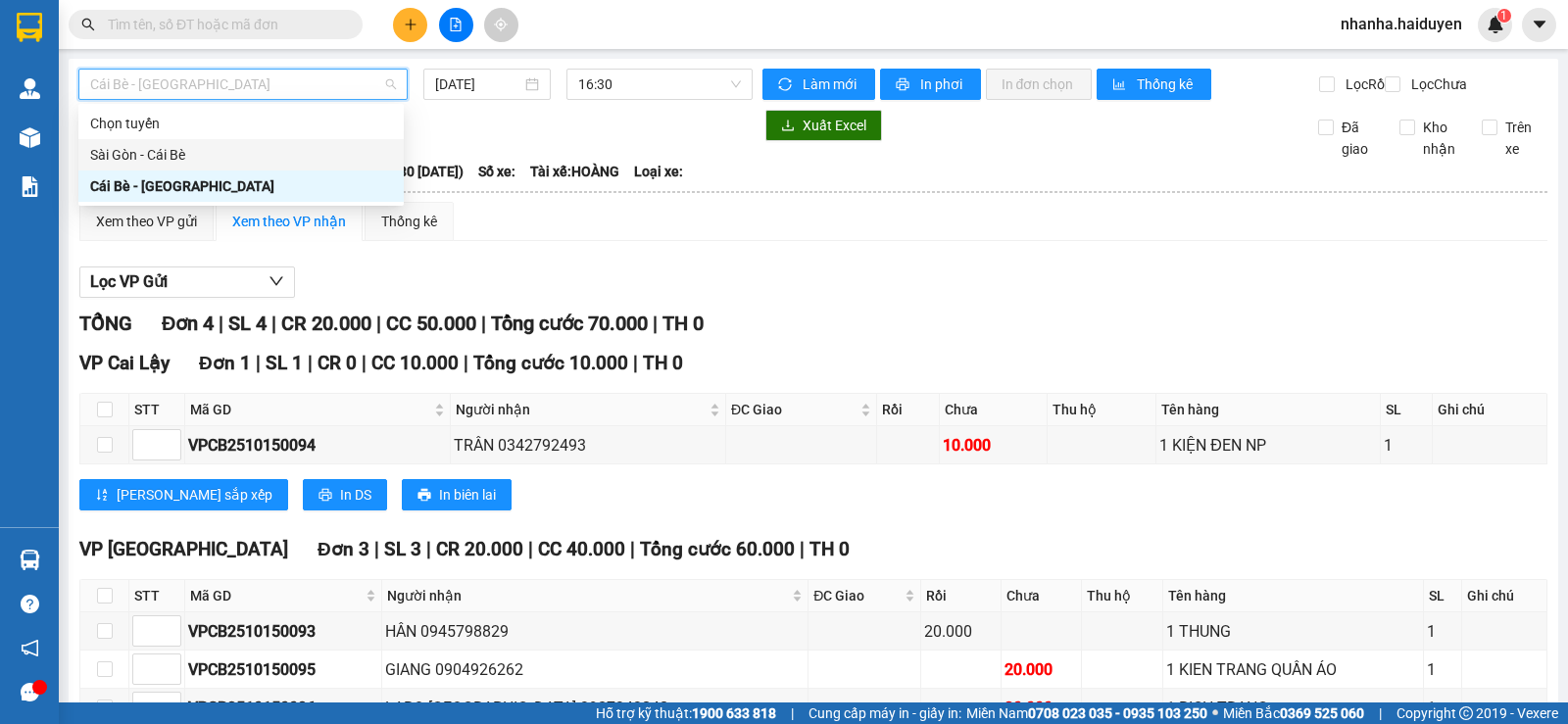
click at [214, 161] on div "Sài Gòn - Cái Bè" at bounding box center [241, 155] width 302 height 22
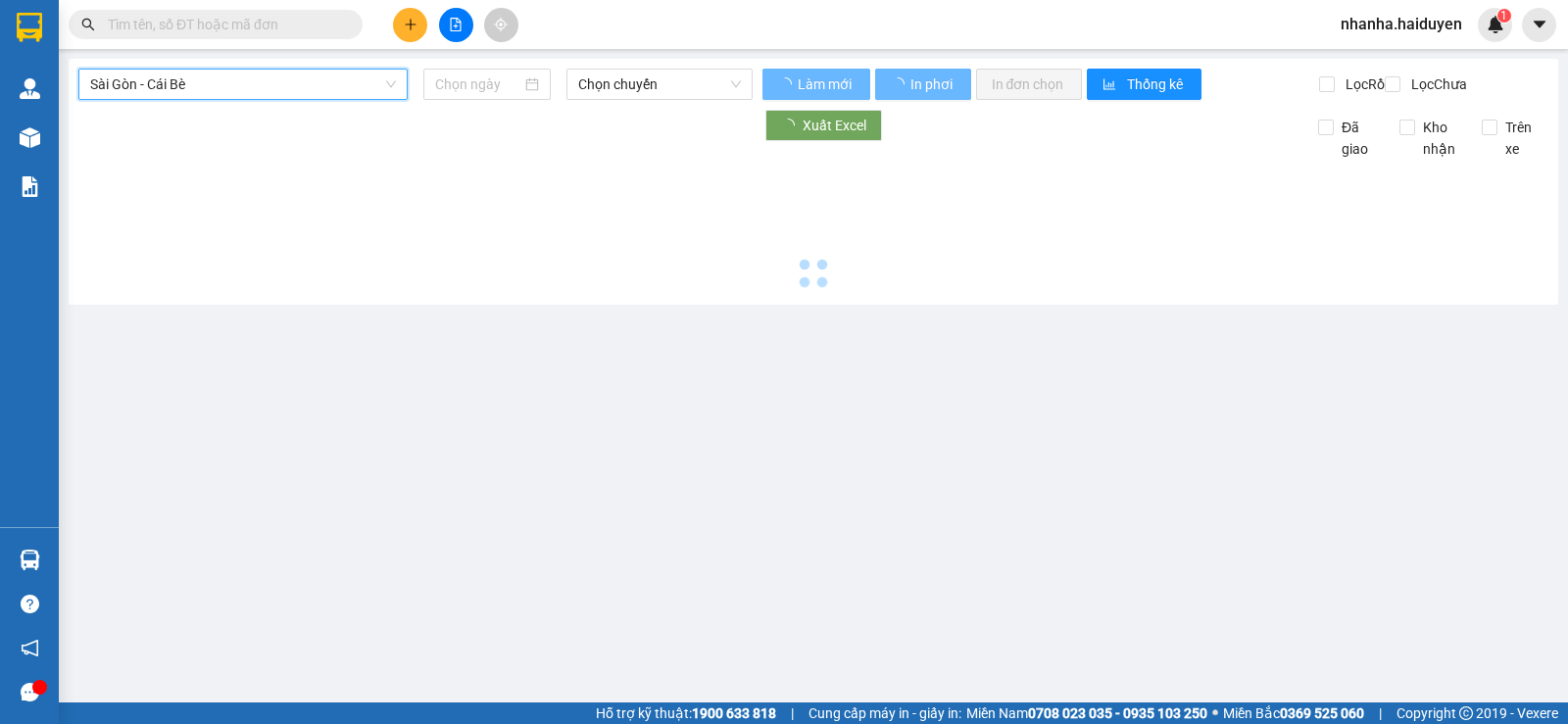
type input "15/10/2025"
